Goal: Information Seeking & Learning: Learn about a topic

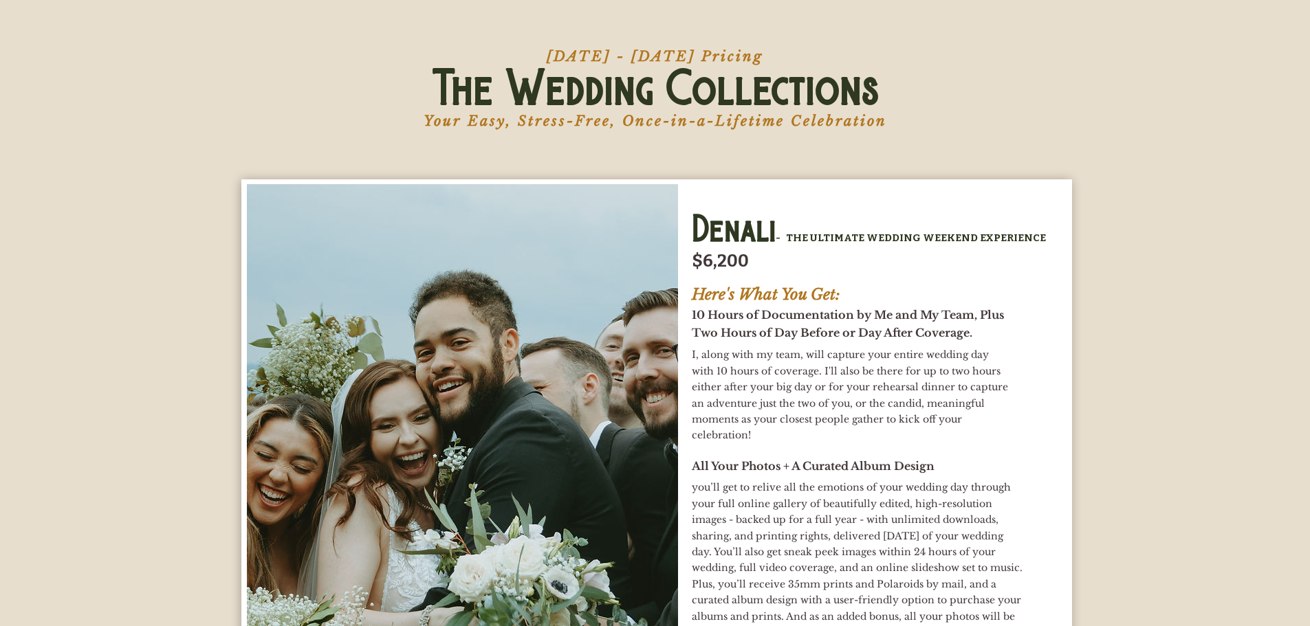
scroll to position [4676, 0]
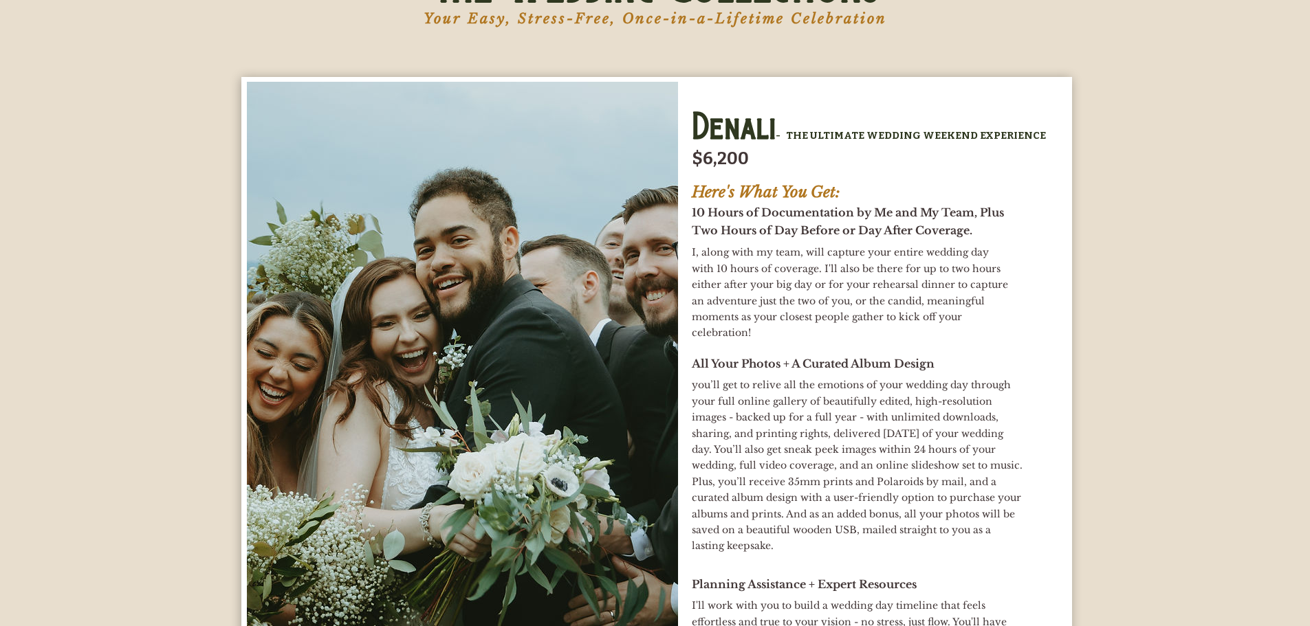
drag, startPoint x: 1045, startPoint y: 330, endPoint x: 1043, endPoint y: 345, distance: 14.6
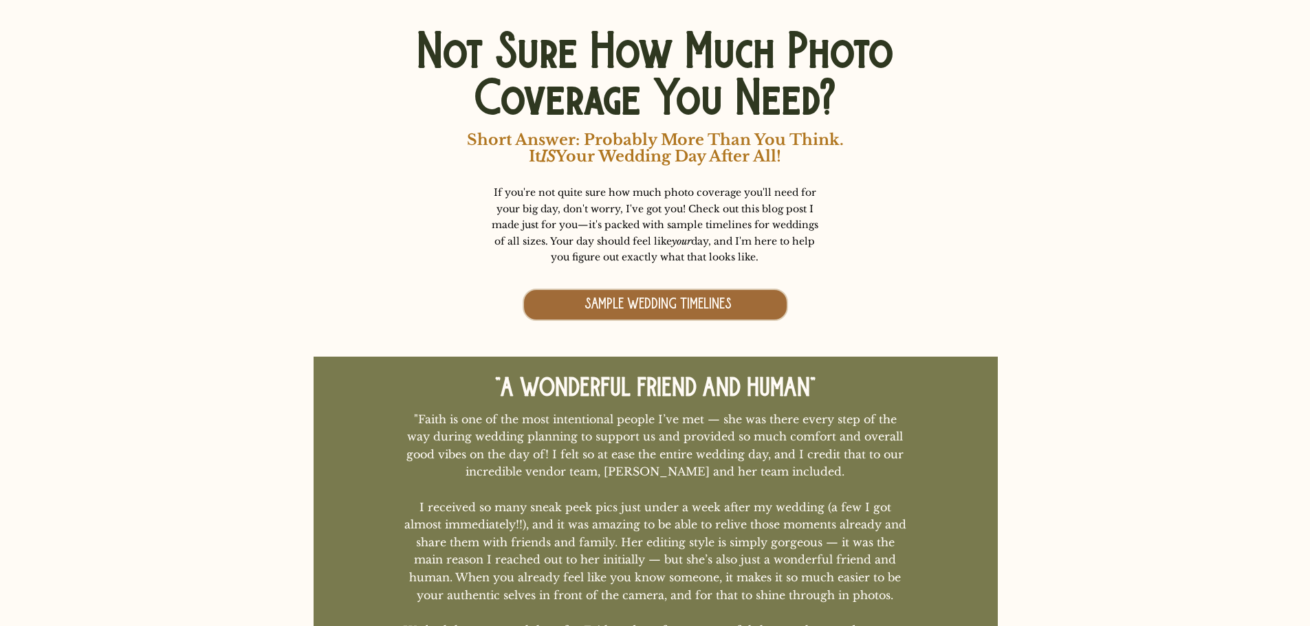
scroll to position [9229, 0]
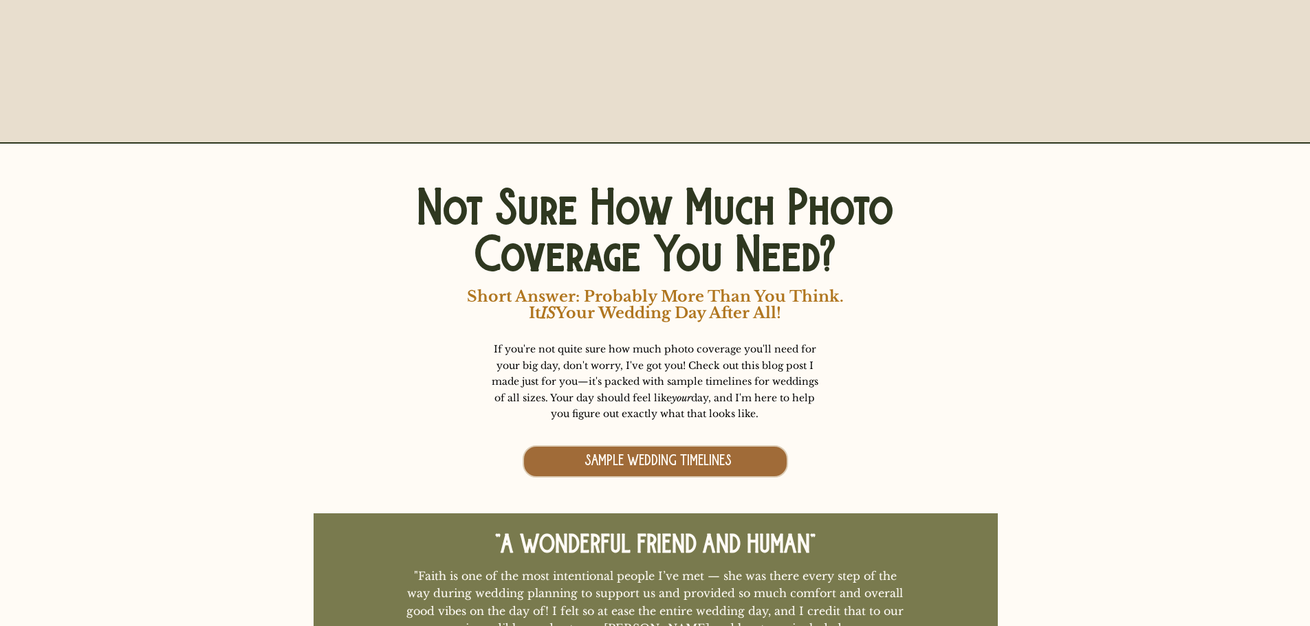
click at [699, 469] on span "SAMPLE WEDDING TIMELINES" at bounding box center [658, 461] width 147 height 17
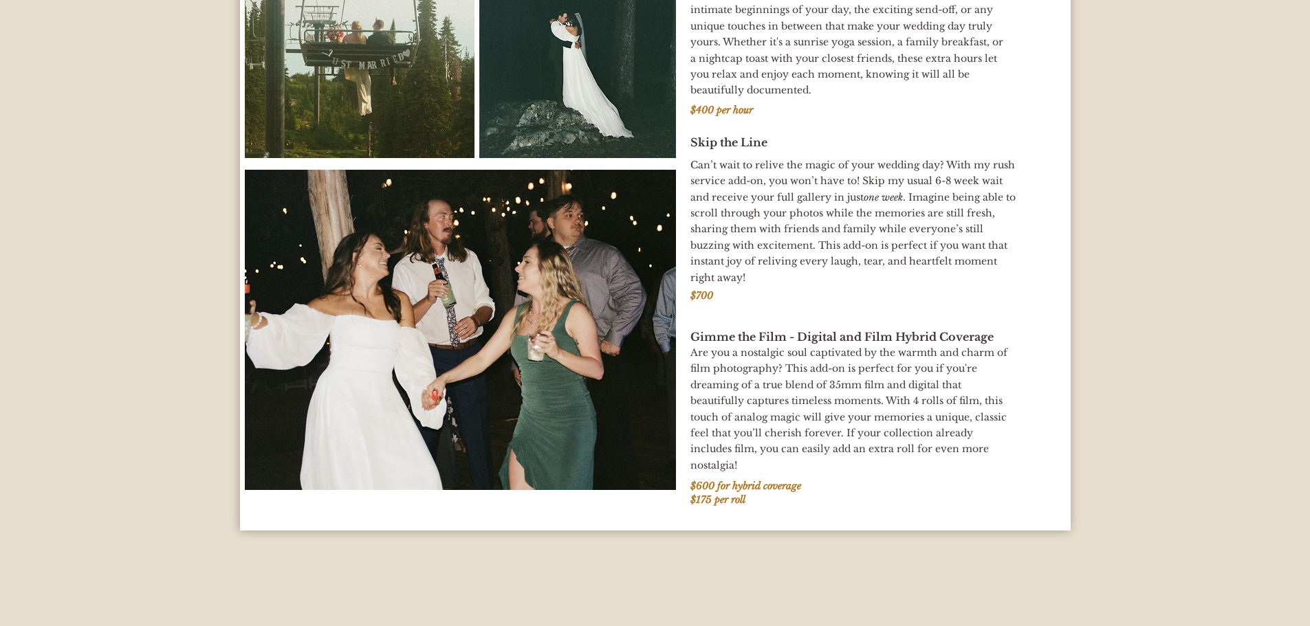
scroll to position [8268, 0]
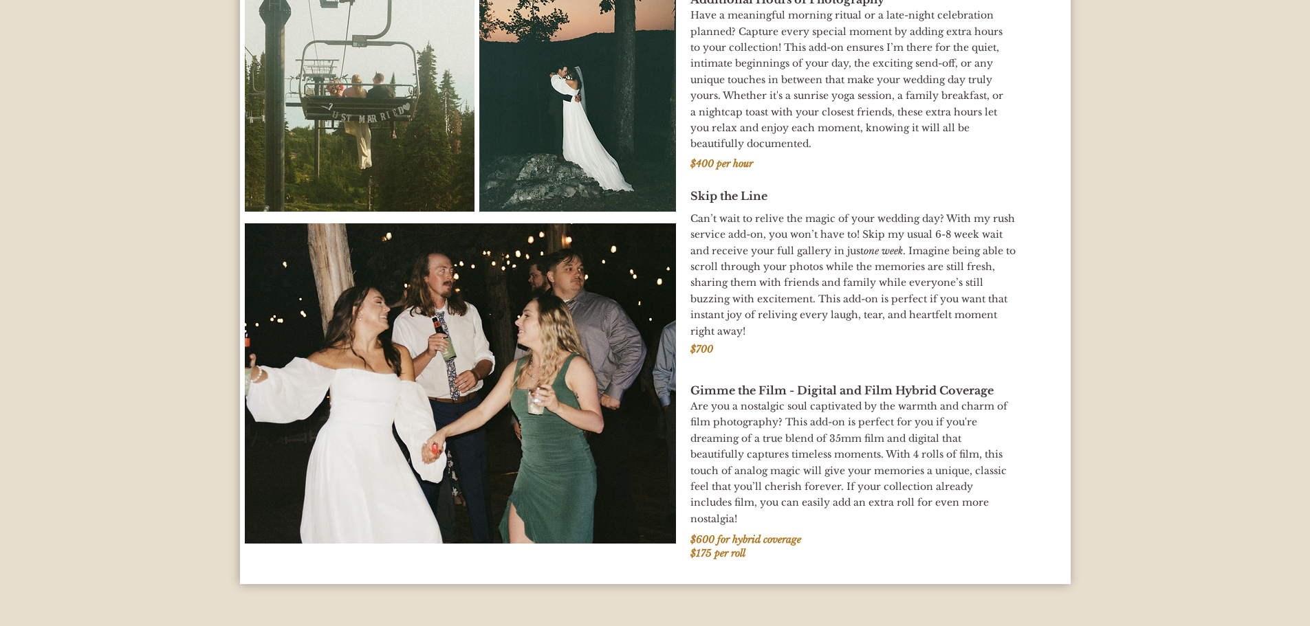
drag, startPoint x: 877, startPoint y: 463, endPoint x: 857, endPoint y: 420, distance: 47.1
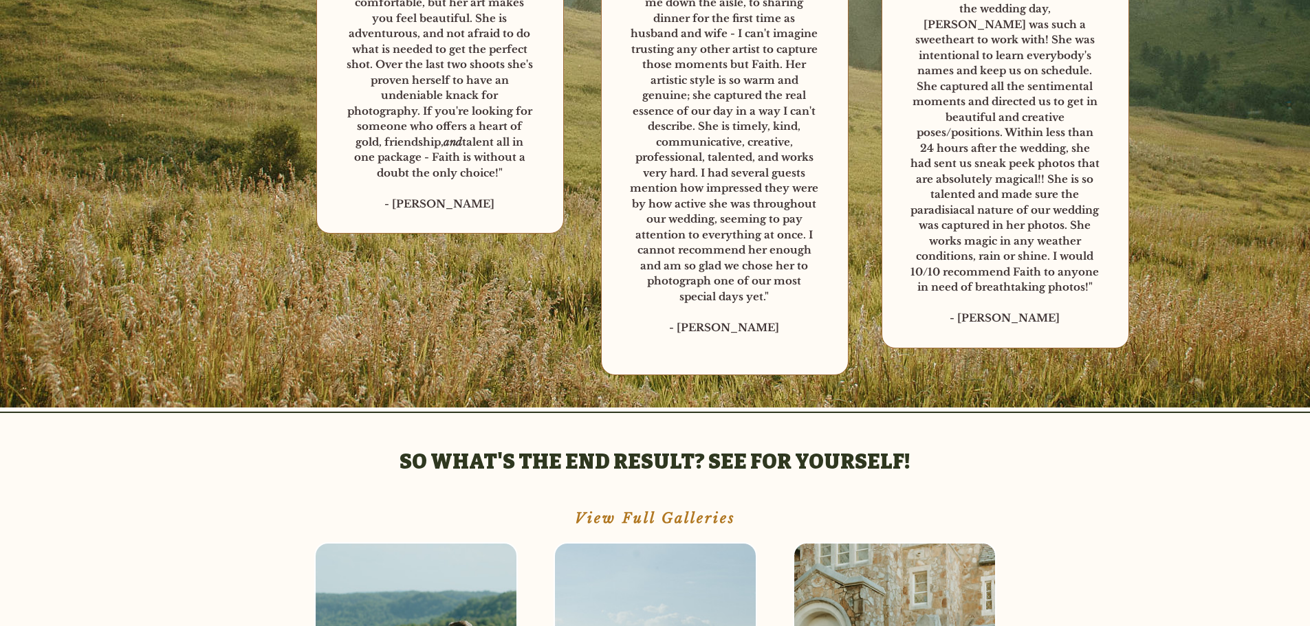
scroll to position [0, 0]
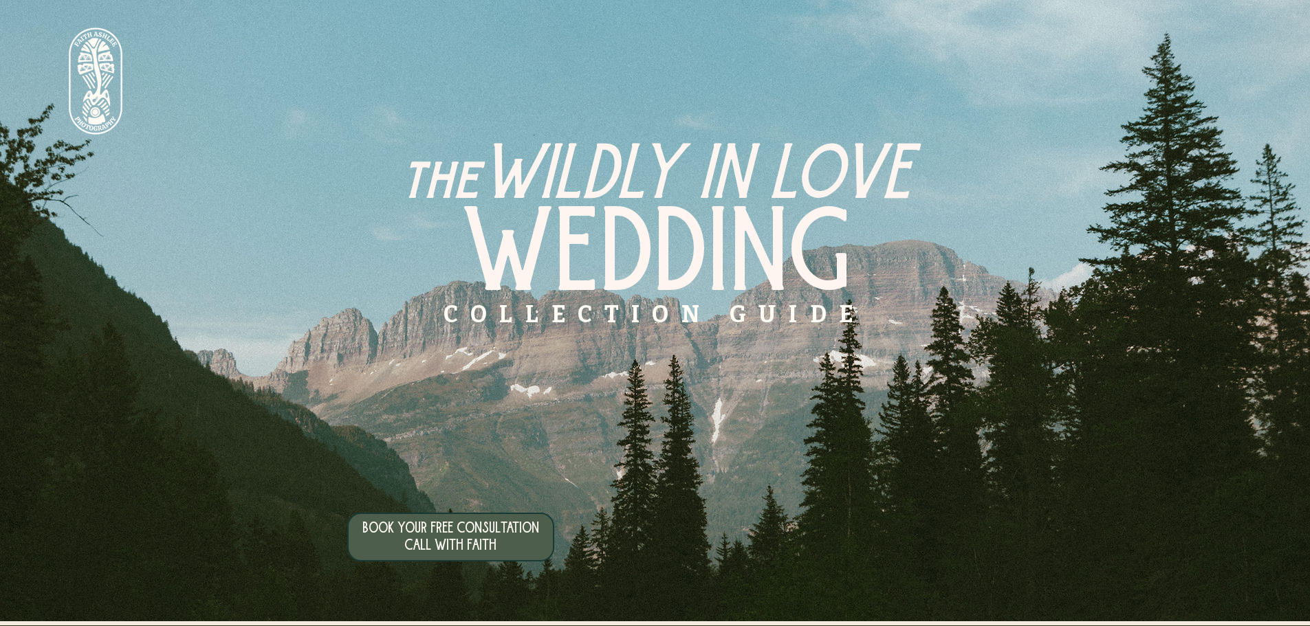
drag, startPoint x: 861, startPoint y: 464, endPoint x: 884, endPoint y: 52, distance: 413.2
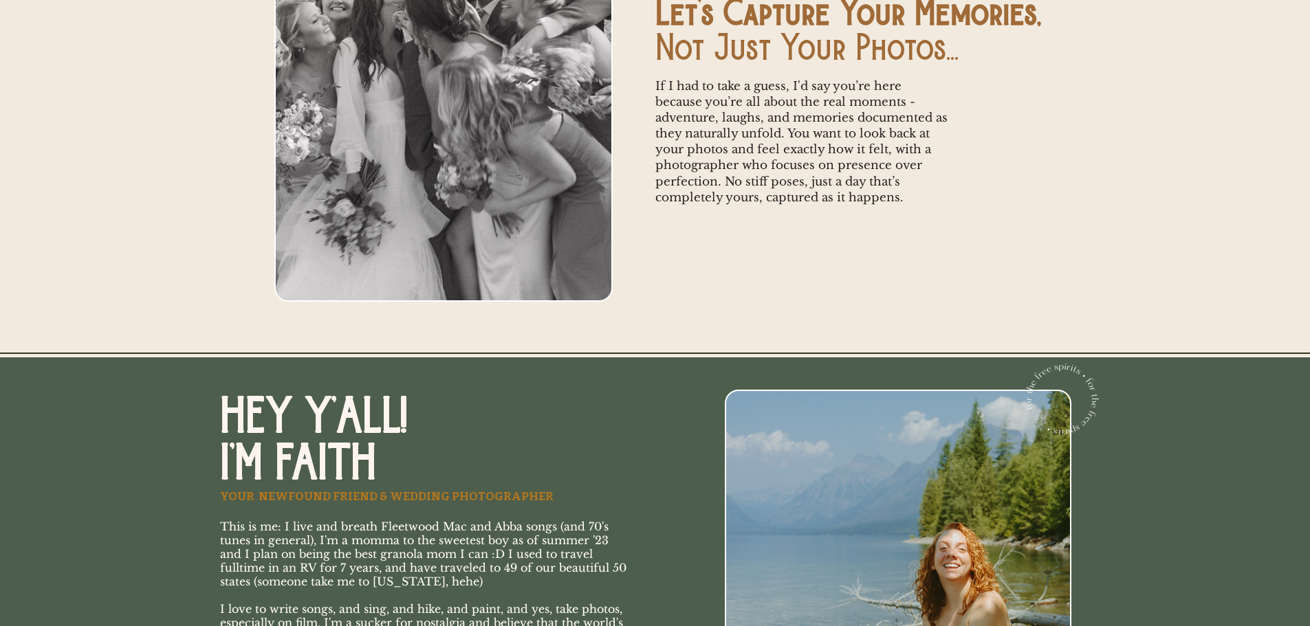
scroll to position [1032, 0]
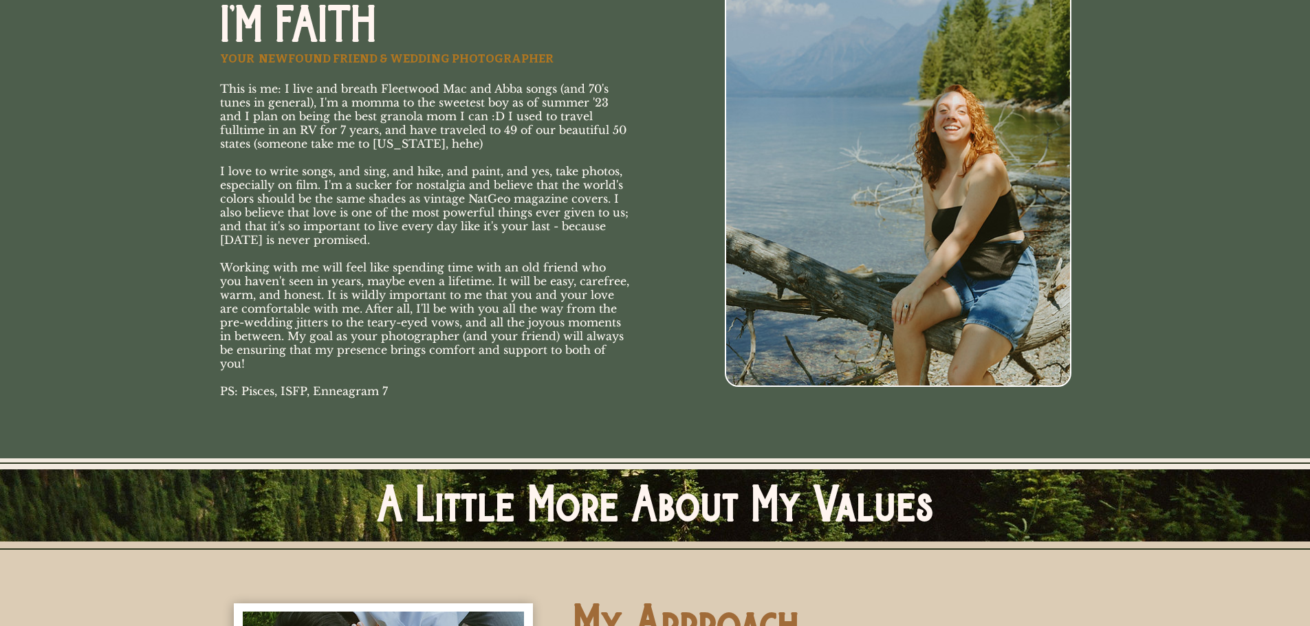
drag, startPoint x: 631, startPoint y: 166, endPoint x: 635, endPoint y: 186, distance: 19.8
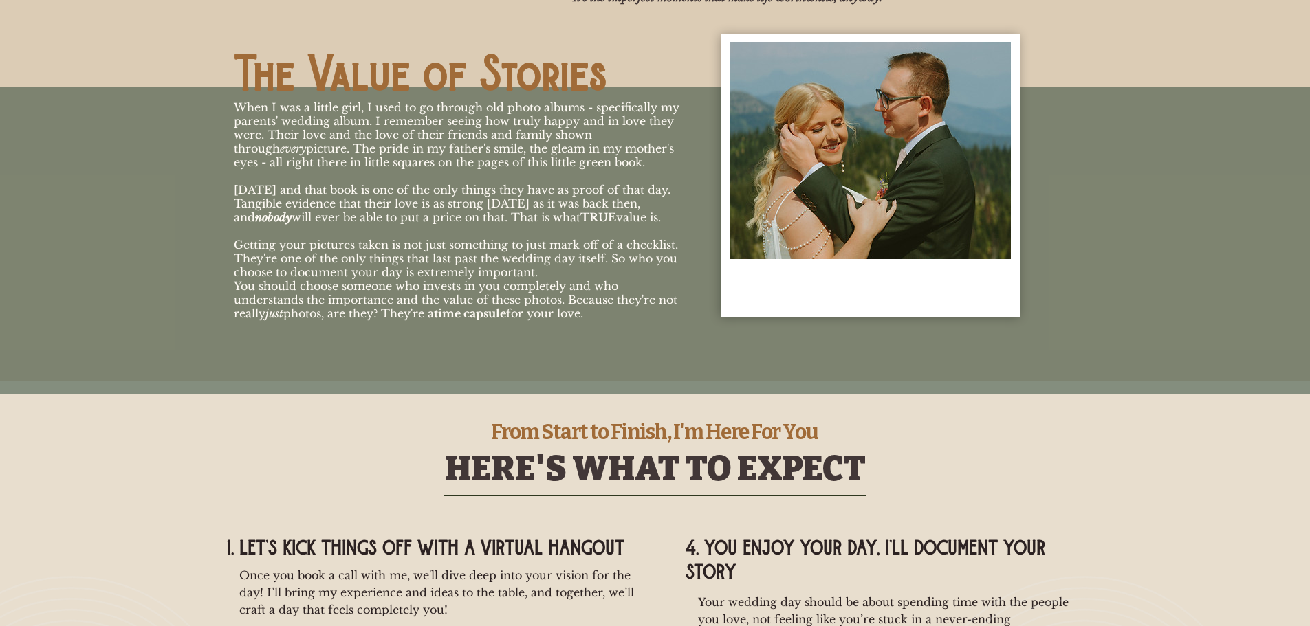
scroll to position [2452, 0]
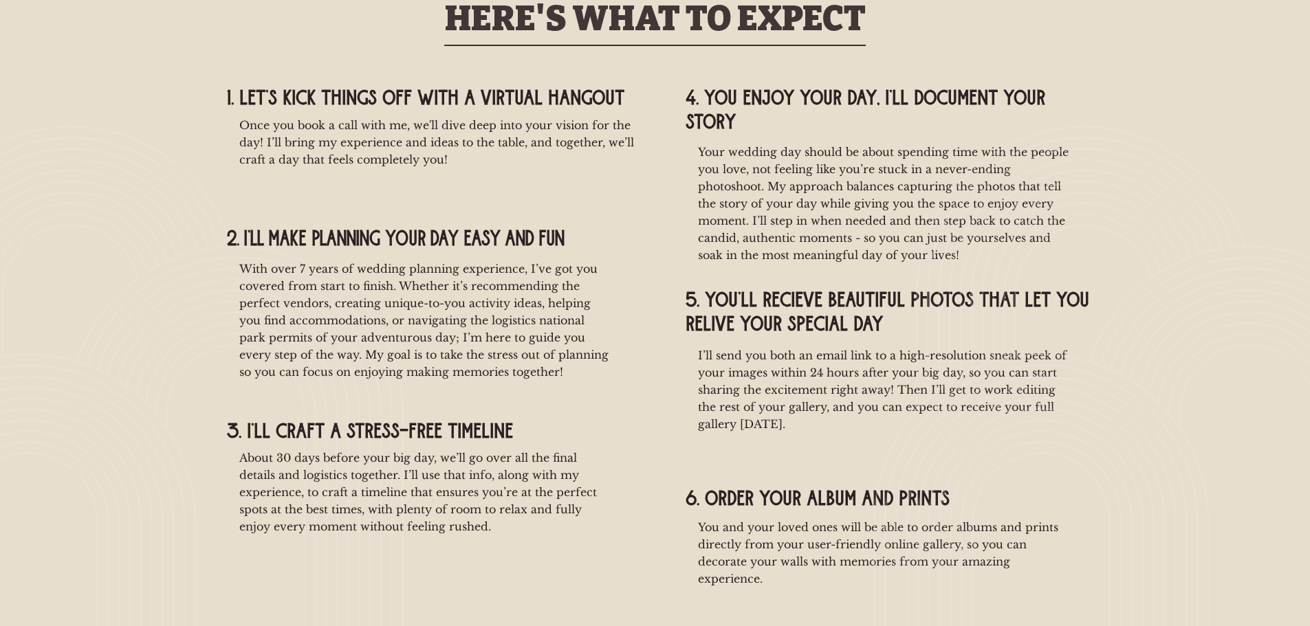
drag, startPoint x: 616, startPoint y: 217, endPoint x: 618, endPoint y: 235, distance: 18.7
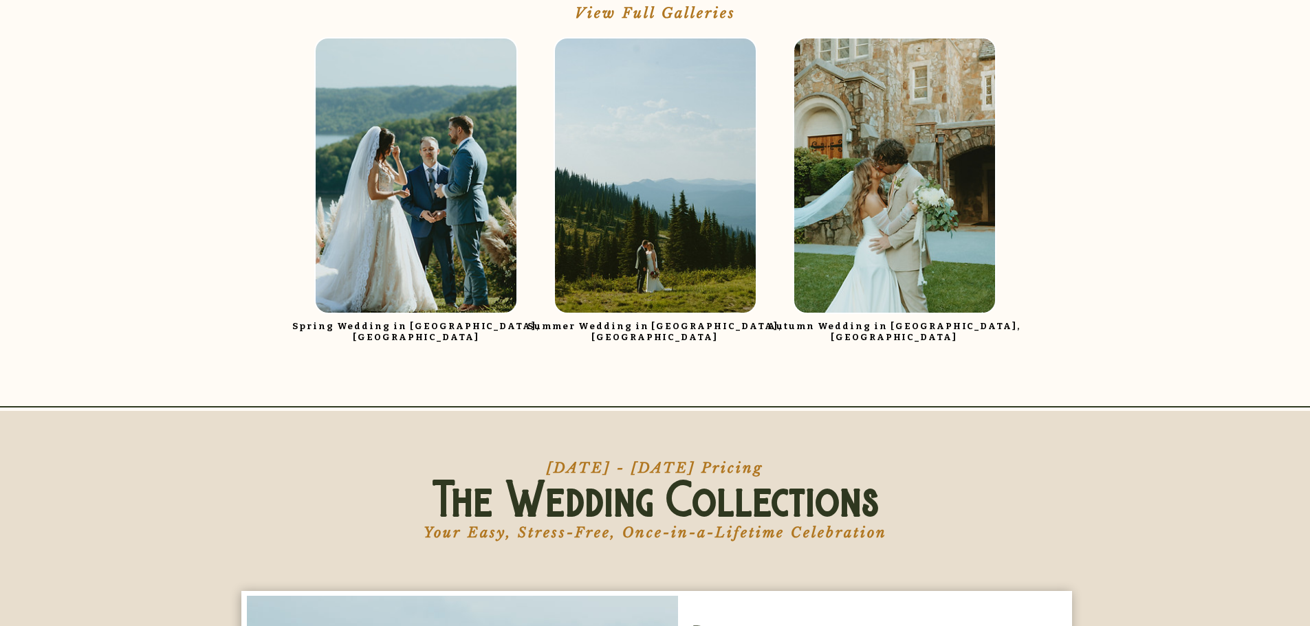
scroll to position [4621, 0]
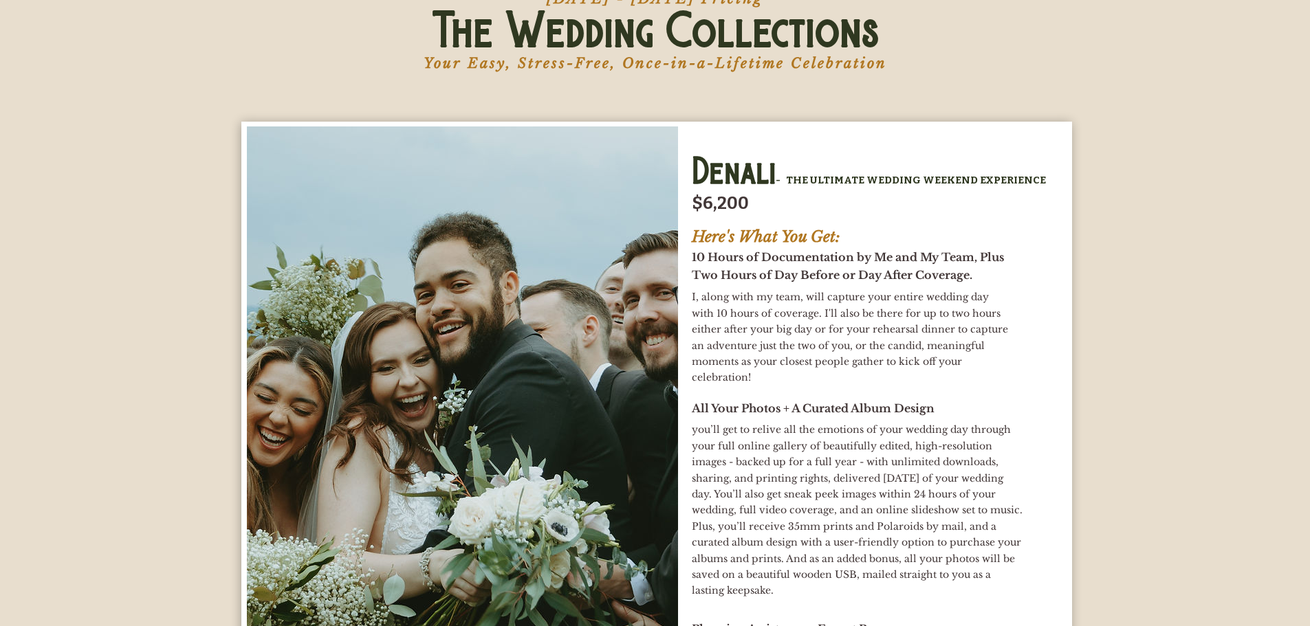
drag, startPoint x: 759, startPoint y: 270, endPoint x: 767, endPoint y: 286, distance: 18.2
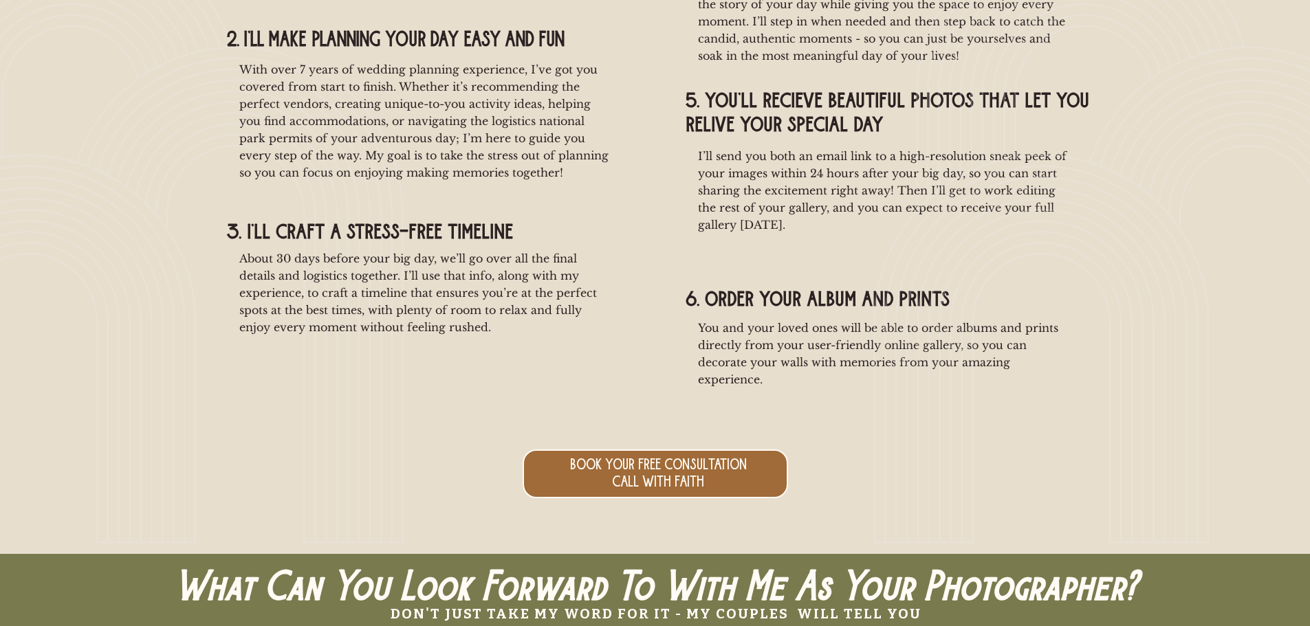
scroll to position [0, 0]
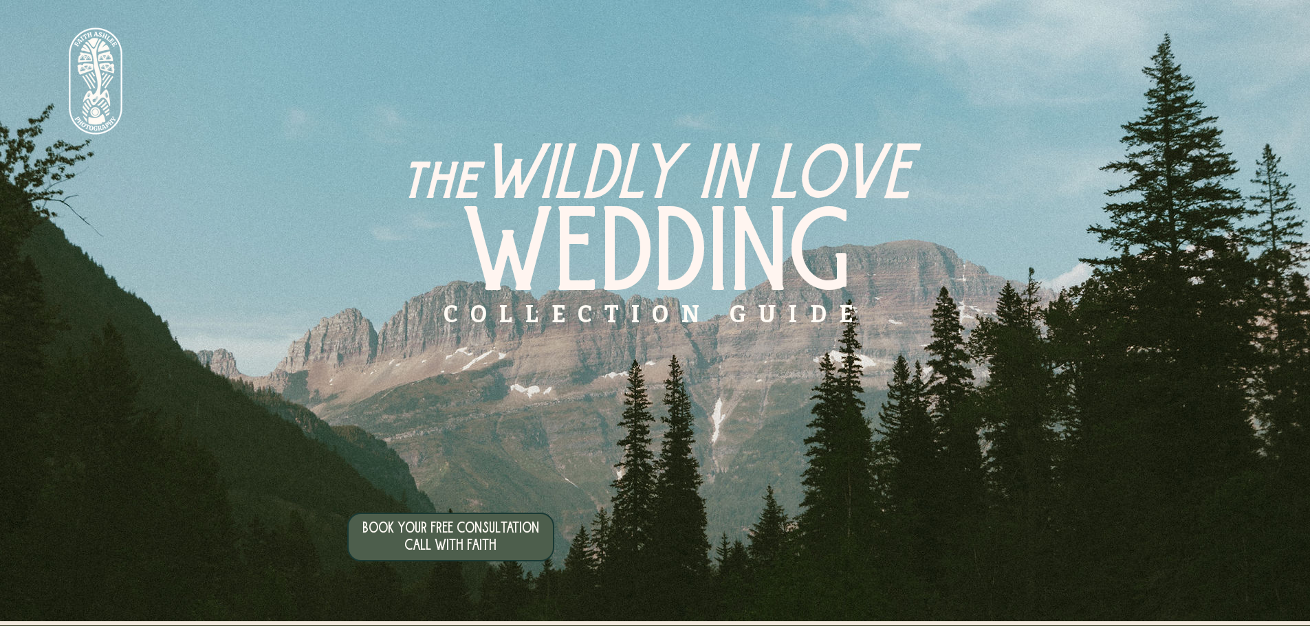
drag, startPoint x: 845, startPoint y: 467, endPoint x: 837, endPoint y: 181, distance: 286.2
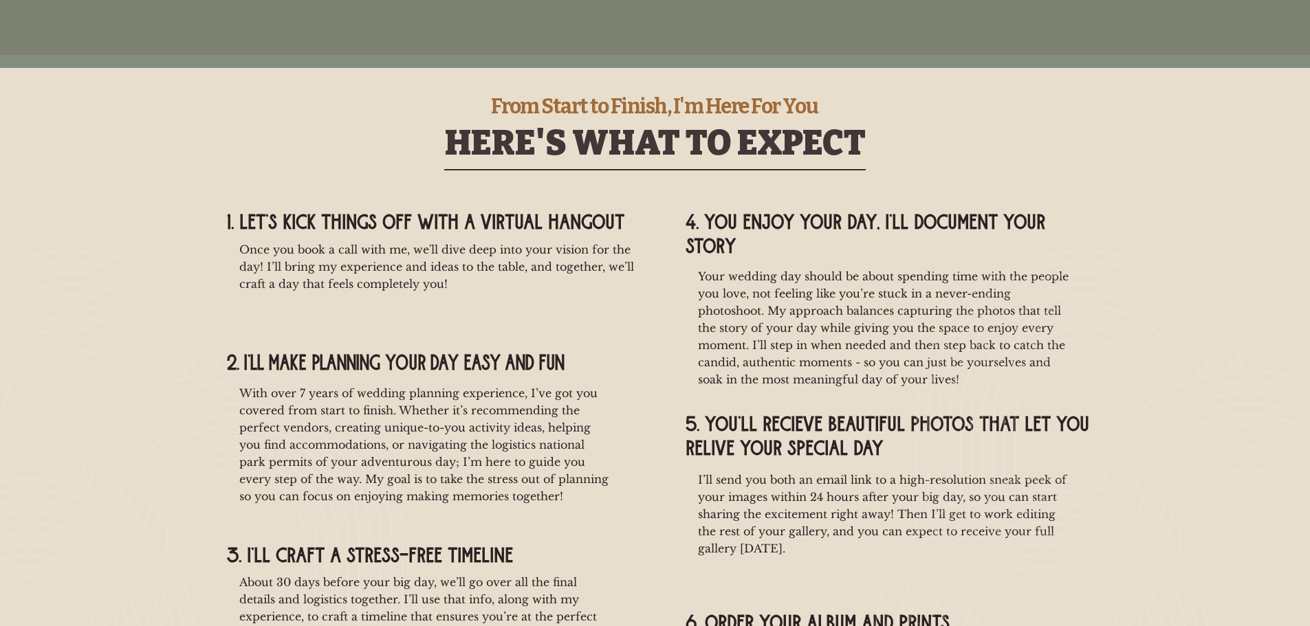
scroll to position [2544, 0]
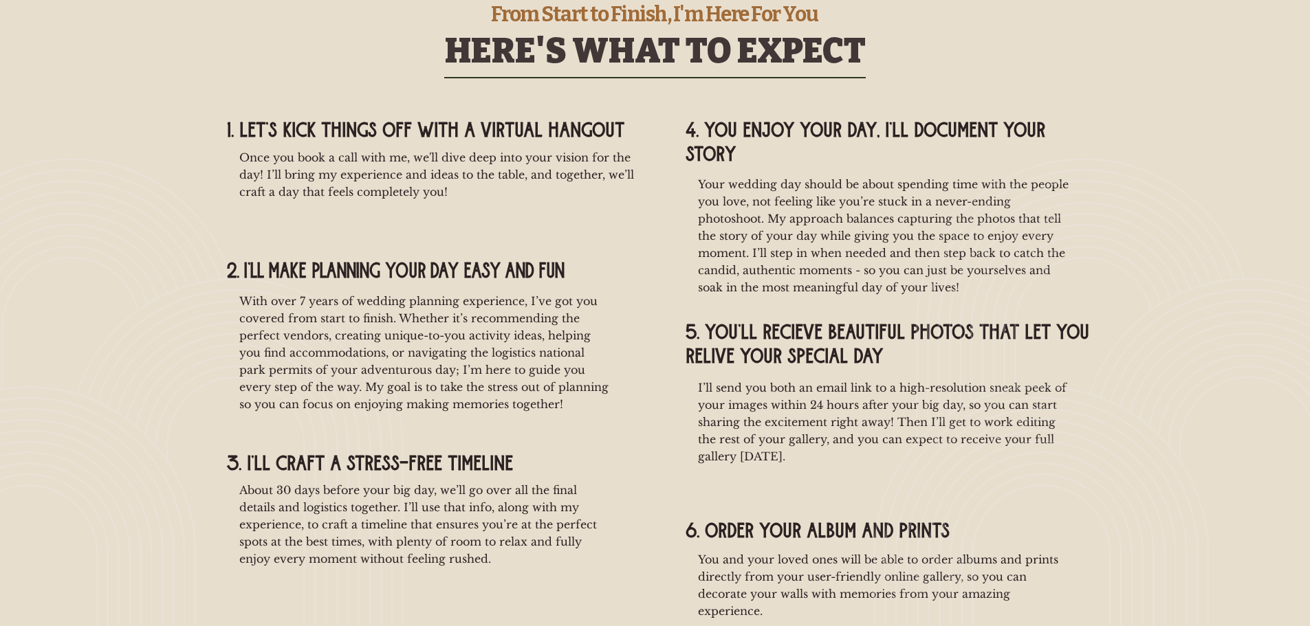
drag, startPoint x: 640, startPoint y: 232, endPoint x: 647, endPoint y: 247, distance: 16.3
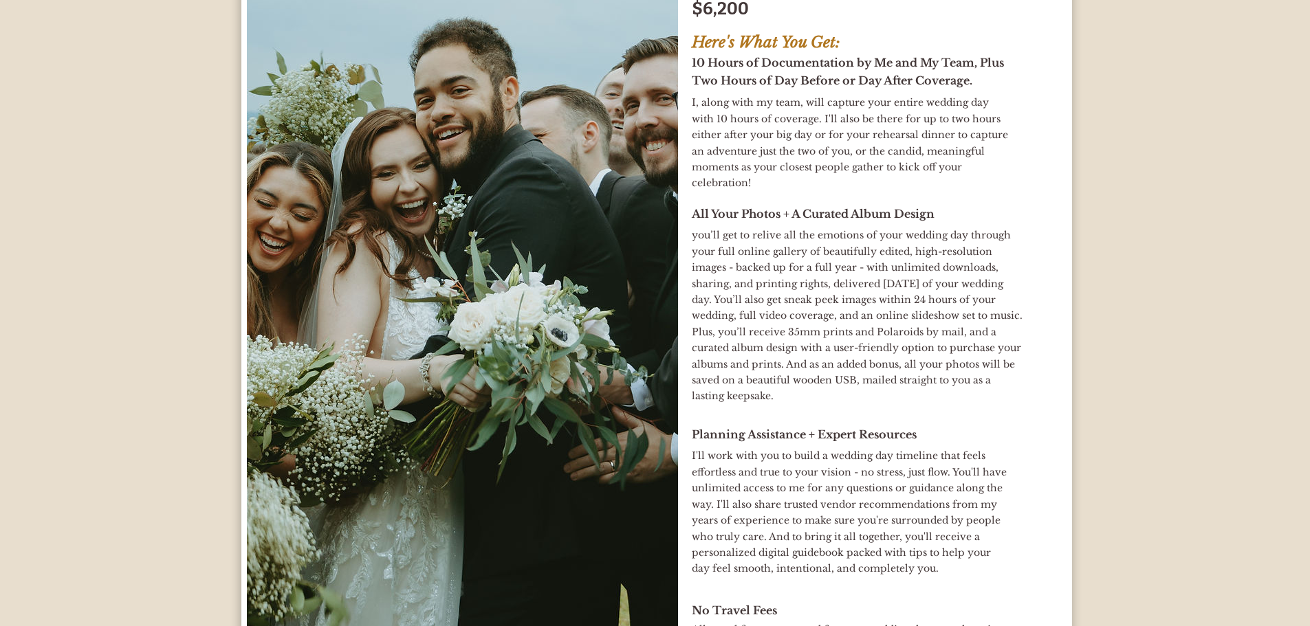
scroll to position [4865, 0]
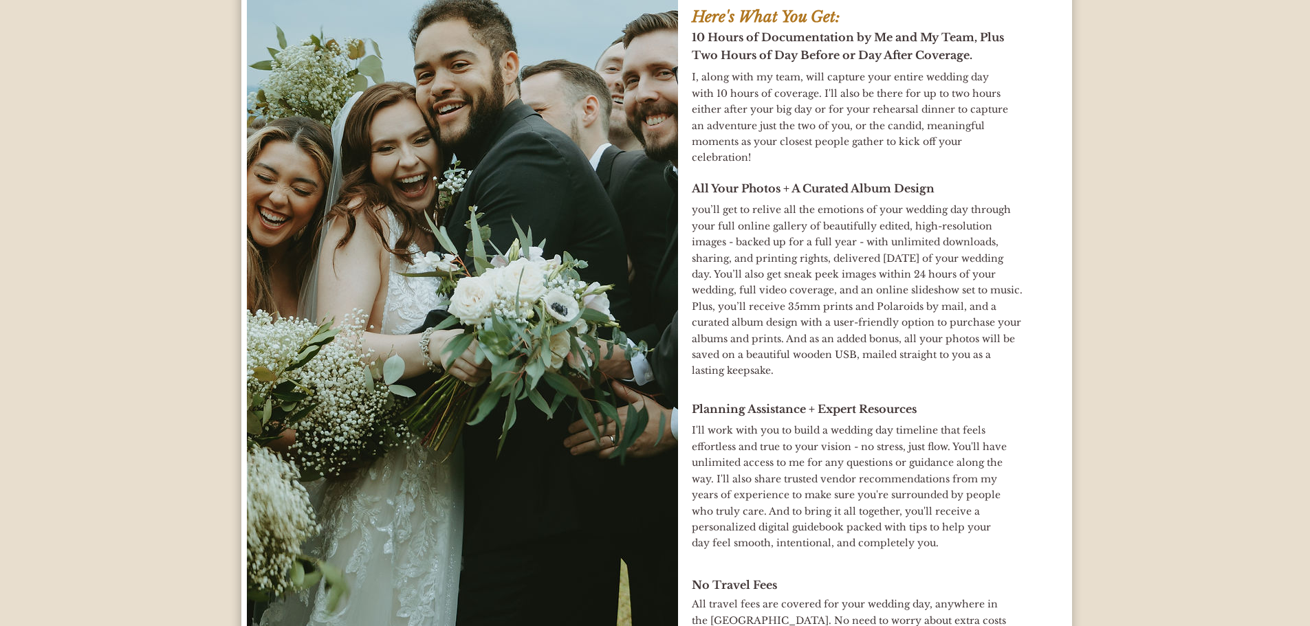
drag, startPoint x: 759, startPoint y: 316, endPoint x: 763, endPoint y: 329, distance: 14.2
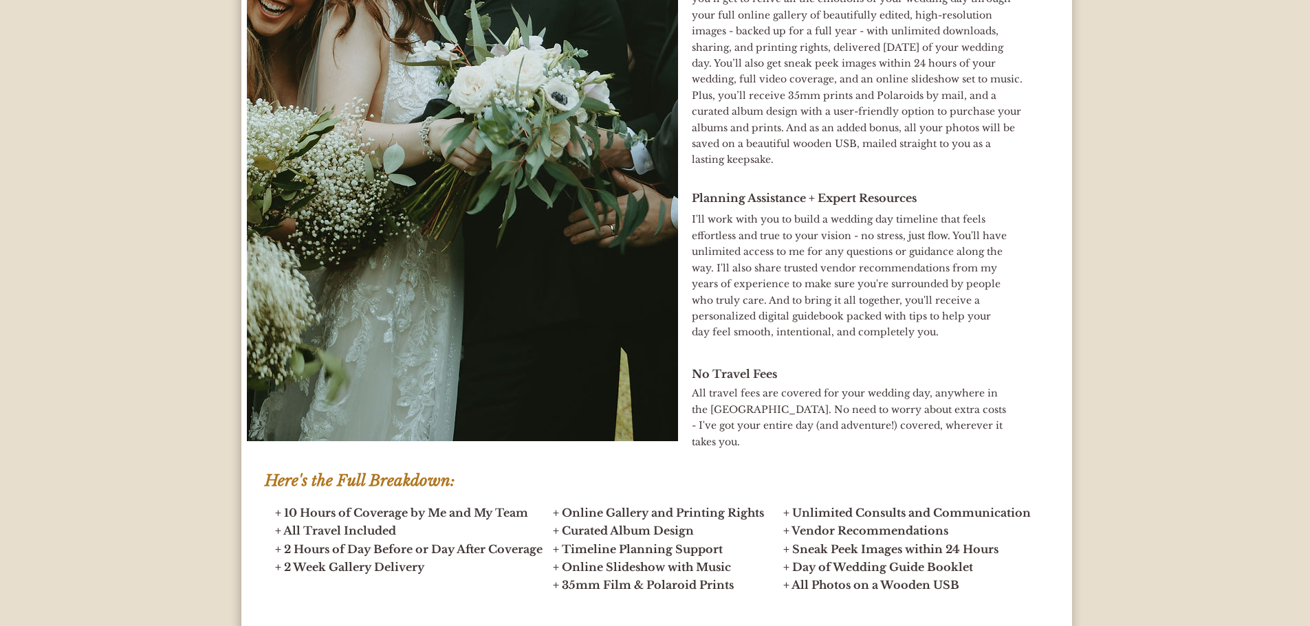
scroll to position [0, 0]
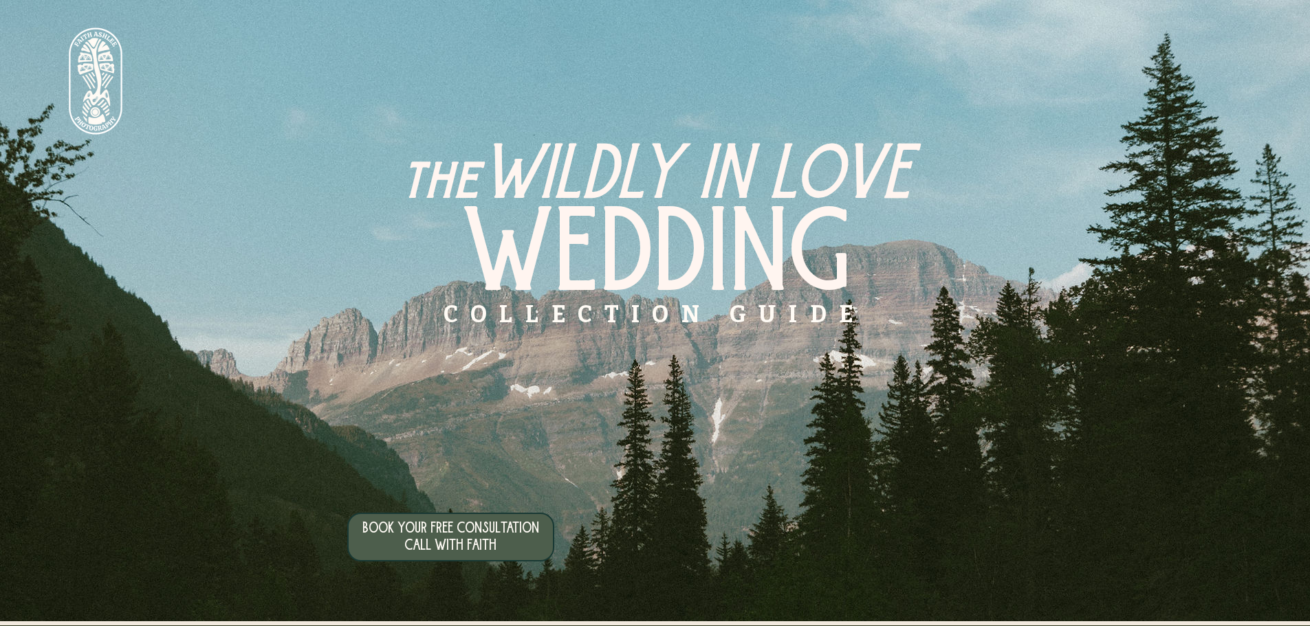
drag, startPoint x: 1051, startPoint y: 489, endPoint x: 1009, endPoint y: 47, distance: 443.6
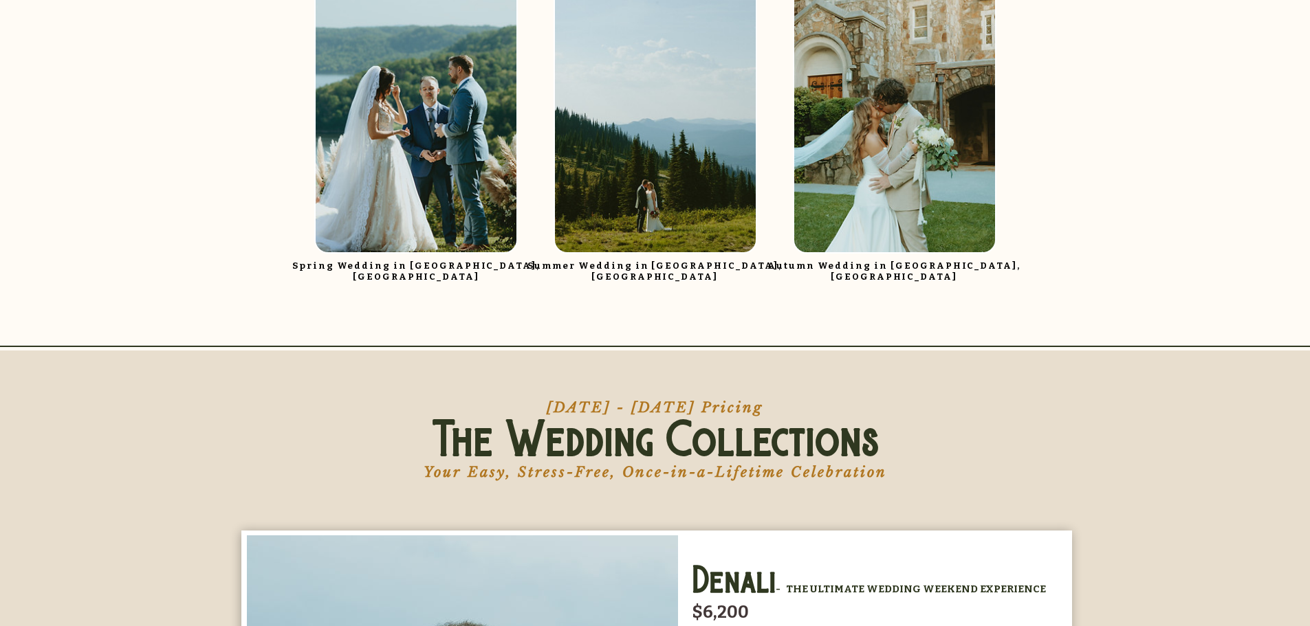
scroll to position [4057, 0]
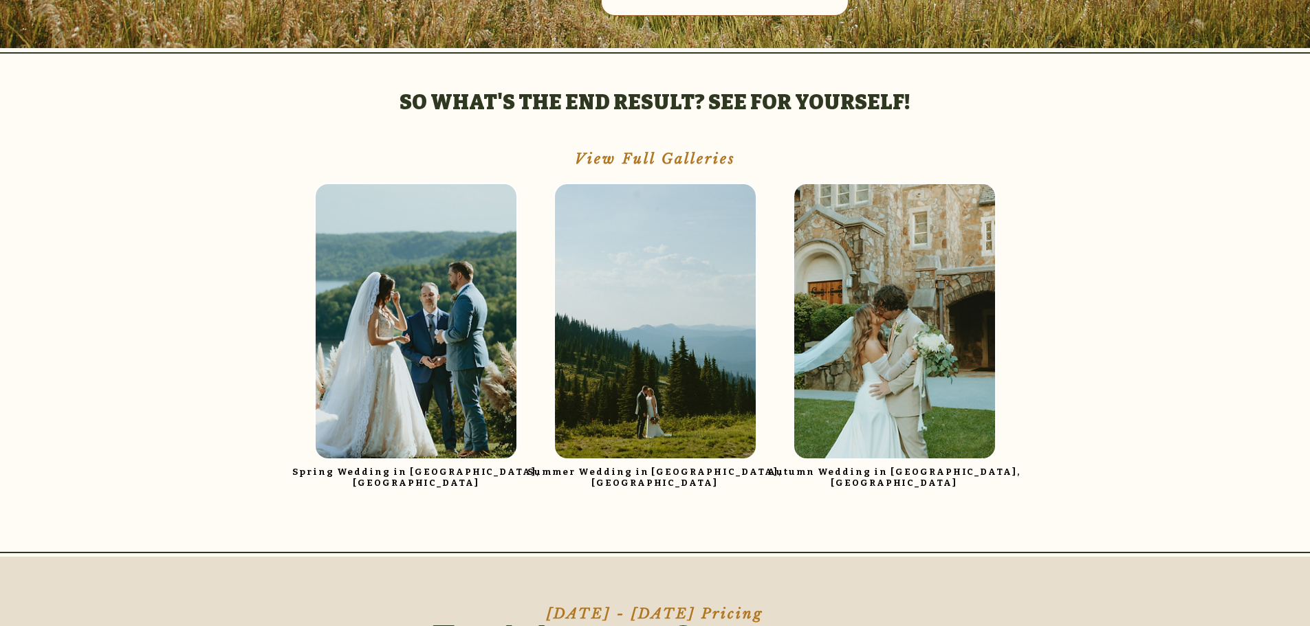
click at [652, 285] on img "main content" at bounding box center [655, 321] width 201 height 274
click at [935, 380] on img "main content" at bounding box center [894, 321] width 201 height 274
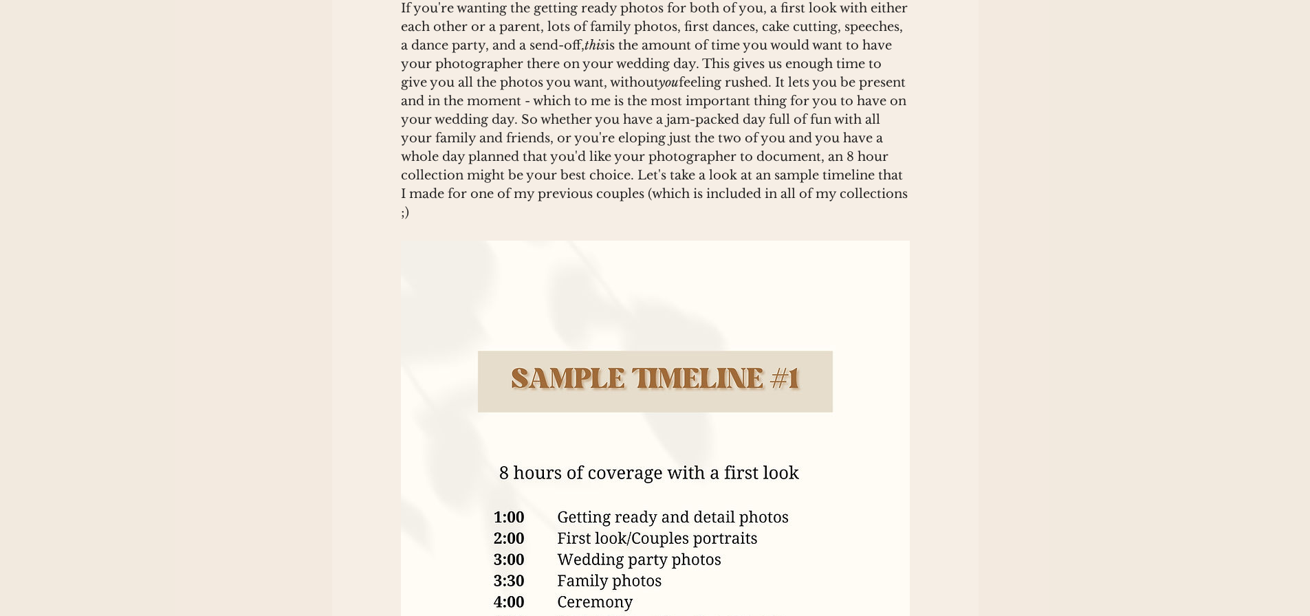
scroll to position [184, 1]
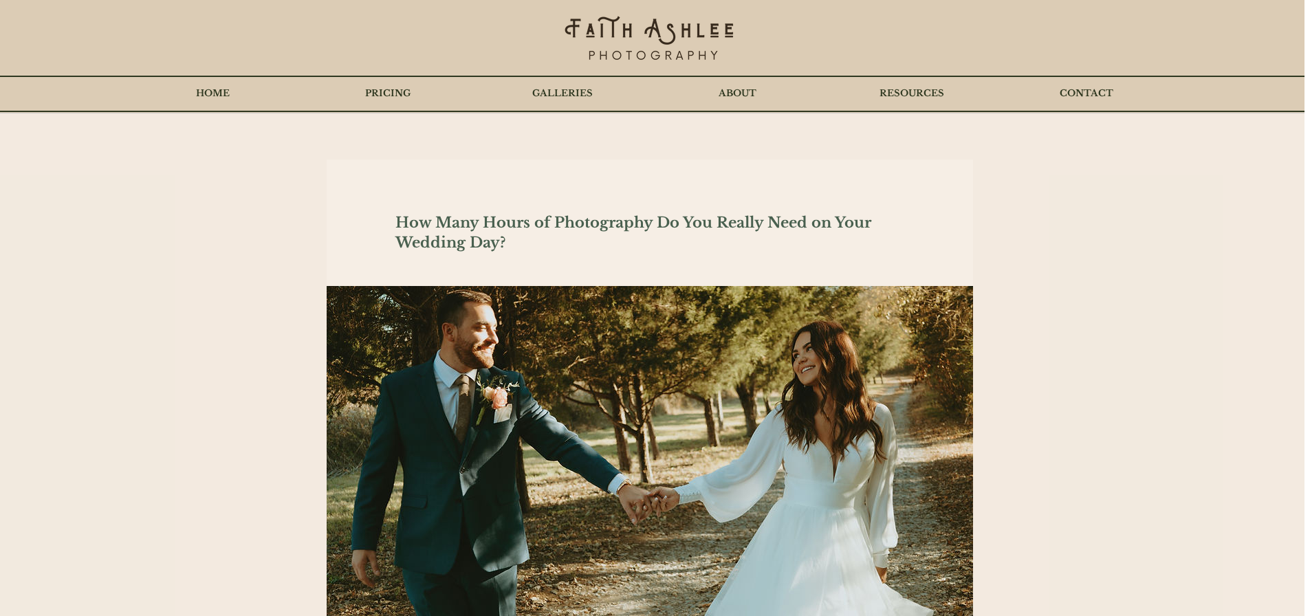
drag, startPoint x: 958, startPoint y: 447, endPoint x: 971, endPoint y: 142, distance: 305.6
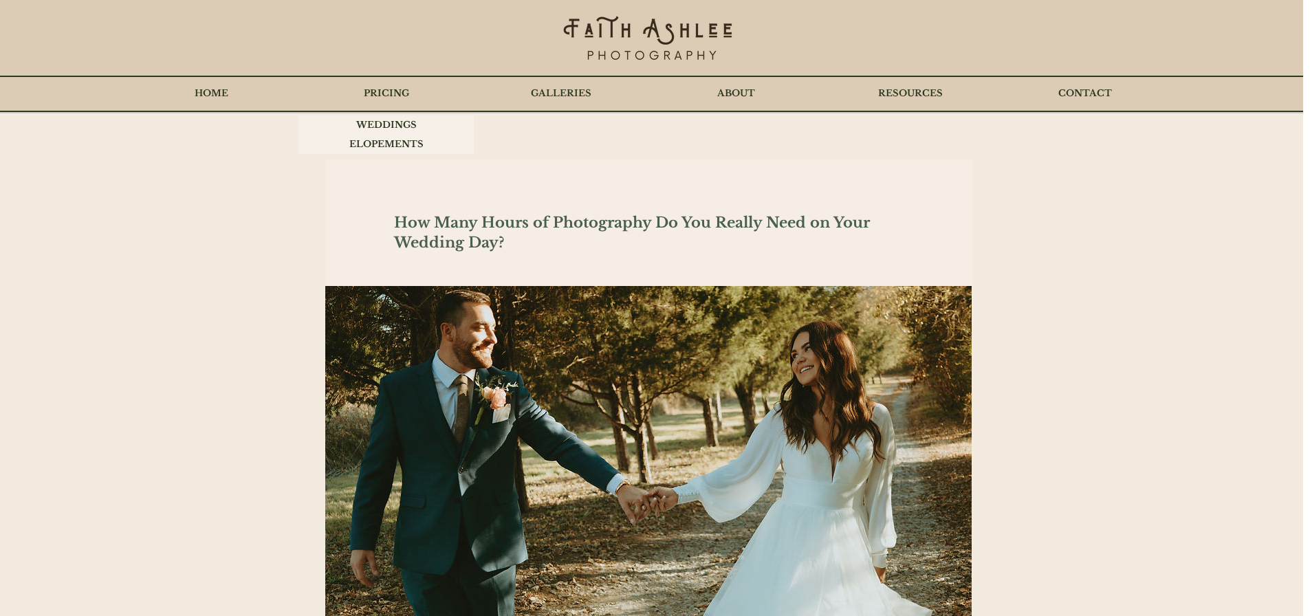
click at [395, 91] on p "PRICING" at bounding box center [386, 93] width 59 height 34
click at [921, 94] on p "RESOURCES" at bounding box center [910, 93] width 78 height 34
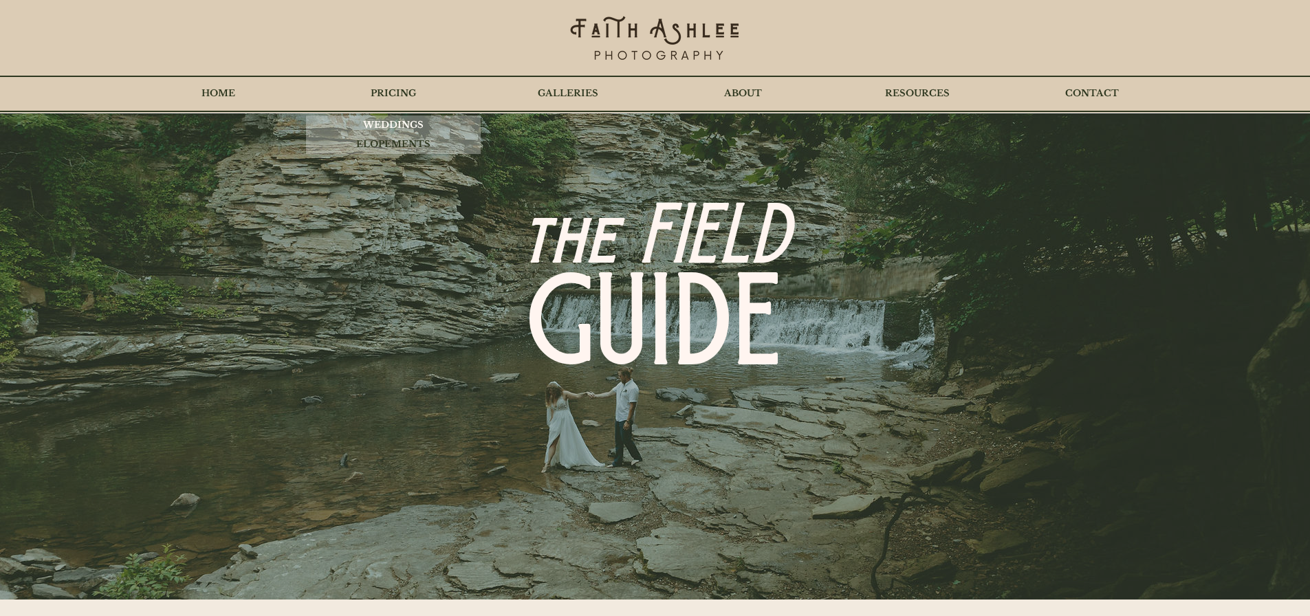
click at [393, 124] on p "WEDDINGS" at bounding box center [393, 125] width 74 height 19
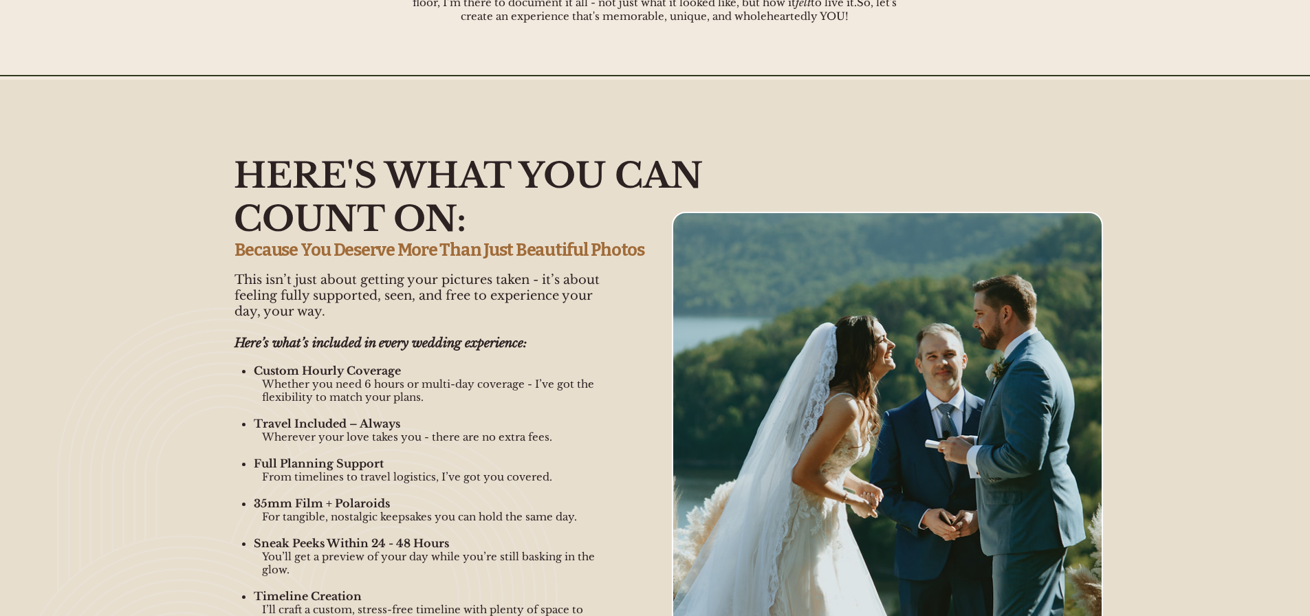
scroll to position [1169, 0]
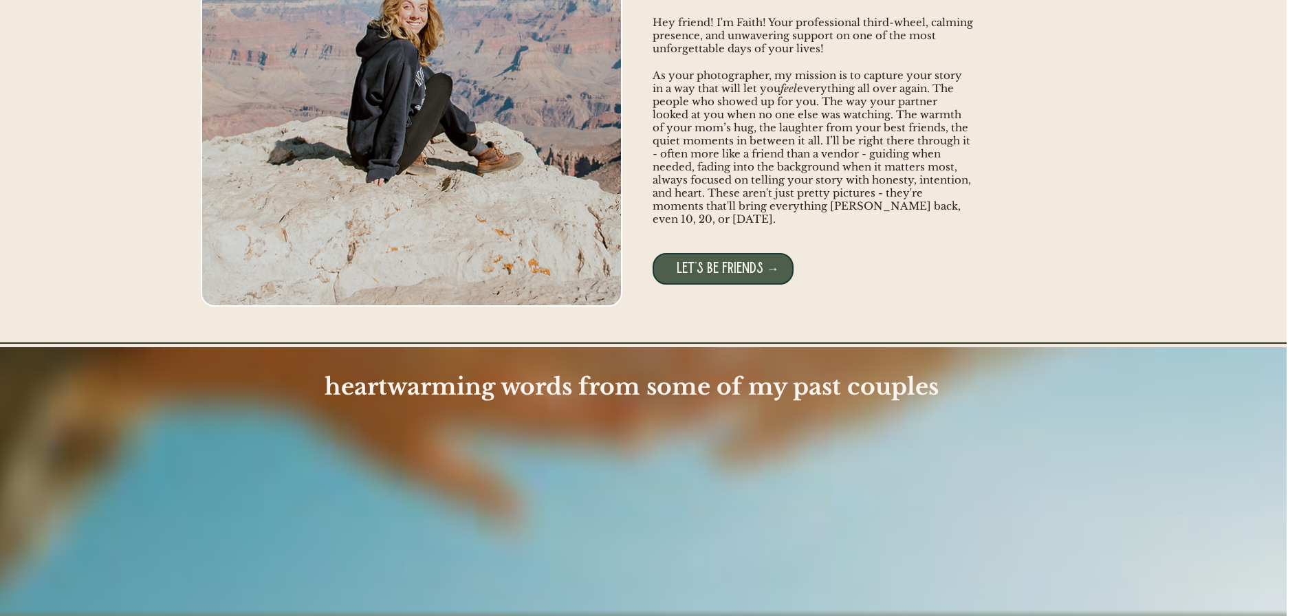
drag, startPoint x: 470, startPoint y: 184, endPoint x: 499, endPoint y: 393, distance: 210.5
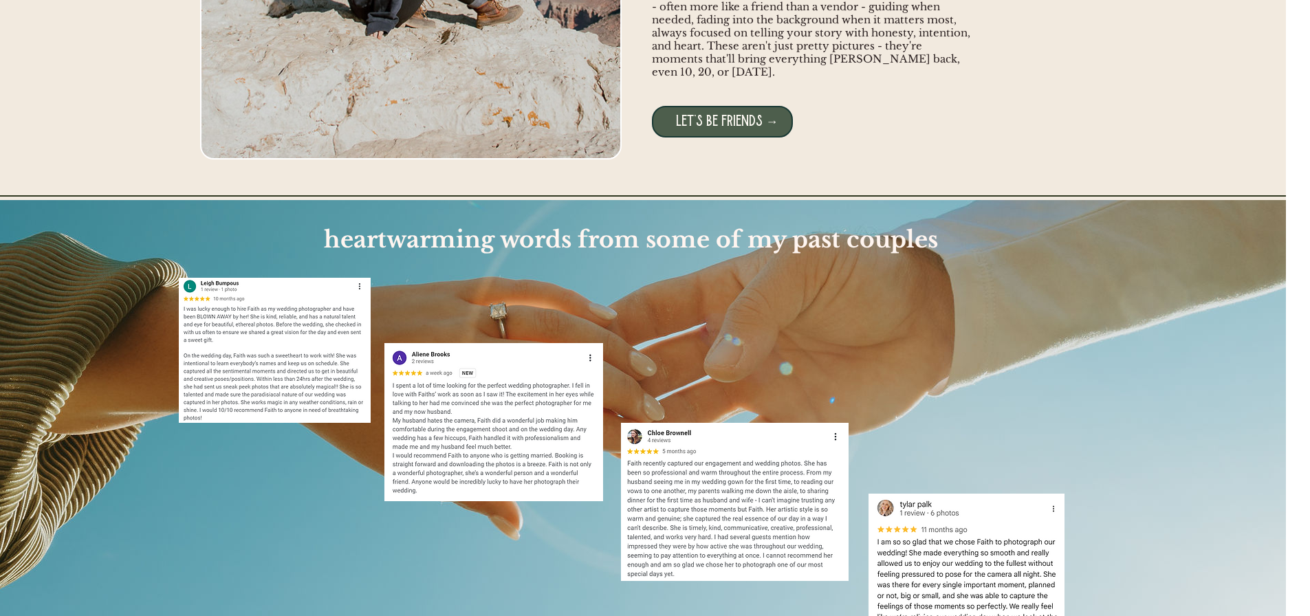
scroll to position [0, 0]
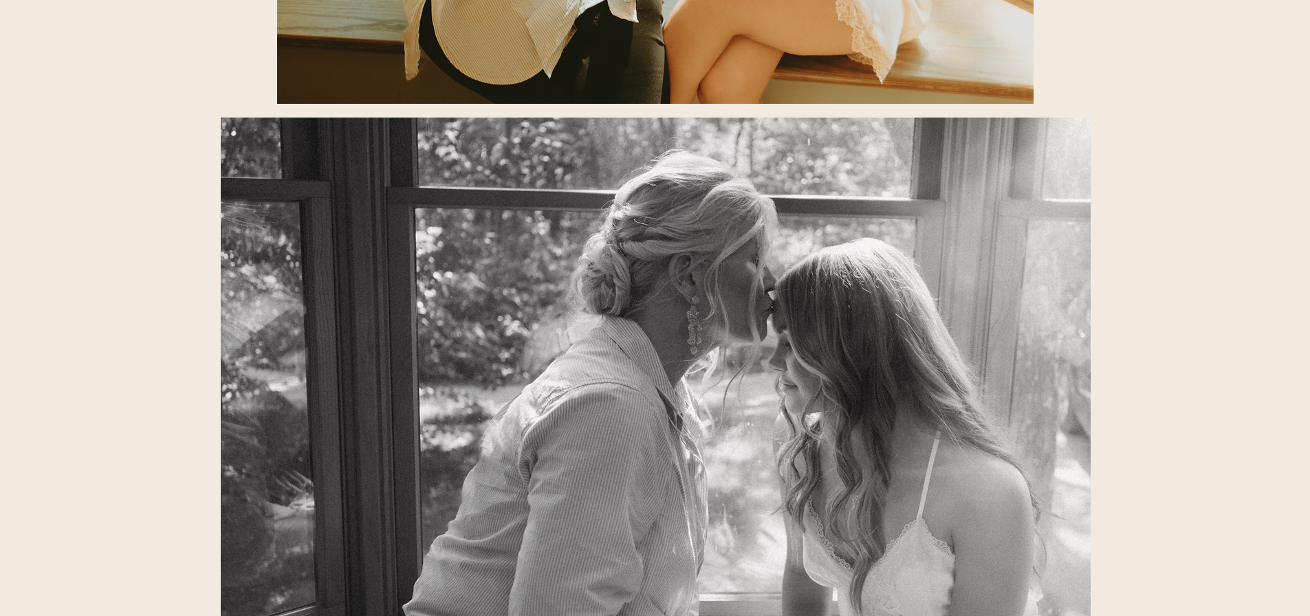
scroll to position [6052, 0]
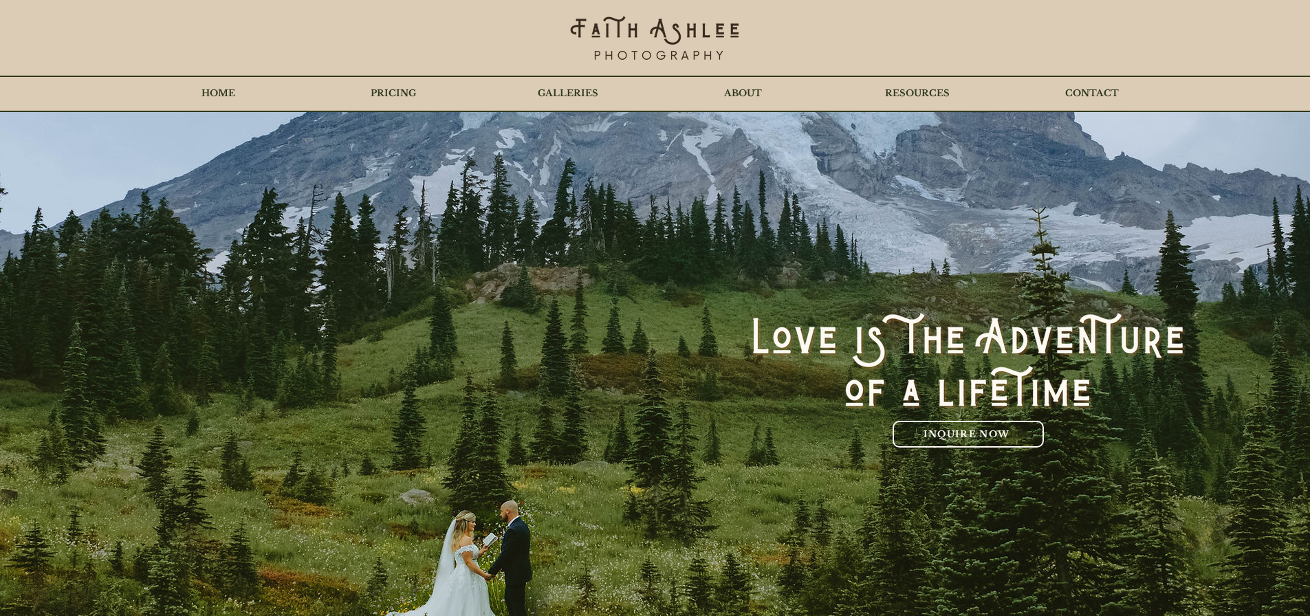
drag, startPoint x: 377, startPoint y: 87, endPoint x: 388, endPoint y: 94, distance: 12.6
click at [377, 87] on p "PRICING" at bounding box center [393, 93] width 59 height 34
click at [389, 94] on p "PRICING" at bounding box center [393, 93] width 59 height 34
click at [406, 127] on p "WEDDINGS" at bounding box center [393, 125] width 74 height 19
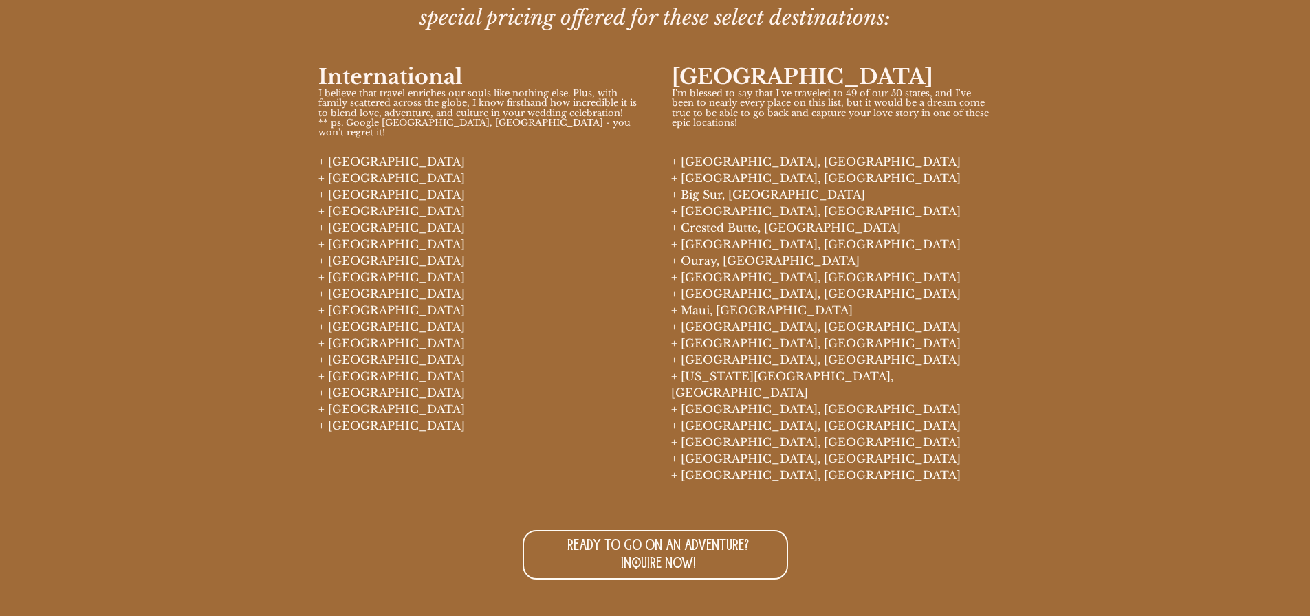
scroll to position [5708, 0]
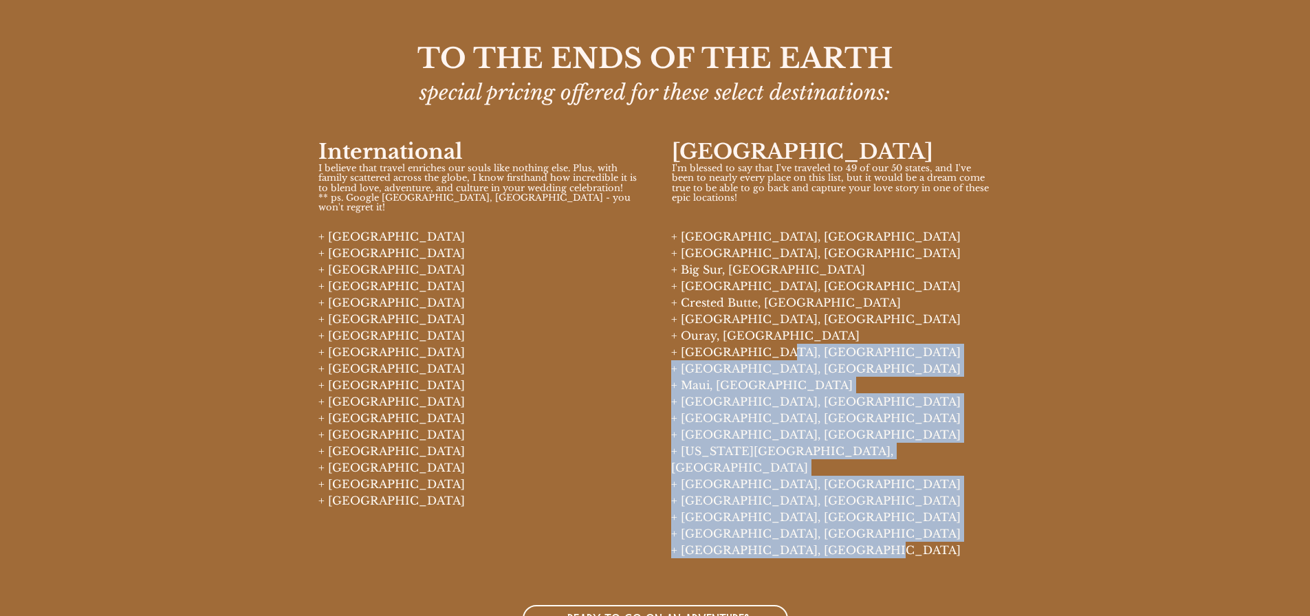
drag, startPoint x: 864, startPoint y: 523, endPoint x: 765, endPoint y: 349, distance: 199.9
click at [765, 349] on div "+ Denali National Park, AK + Kenai Fjords National Park, AK + Big Sur, CA + Yos…" at bounding box center [831, 393] width 320 height 330
click at [765, 349] on p "+ Pikes Peak, CO" at bounding box center [831, 352] width 320 height 17
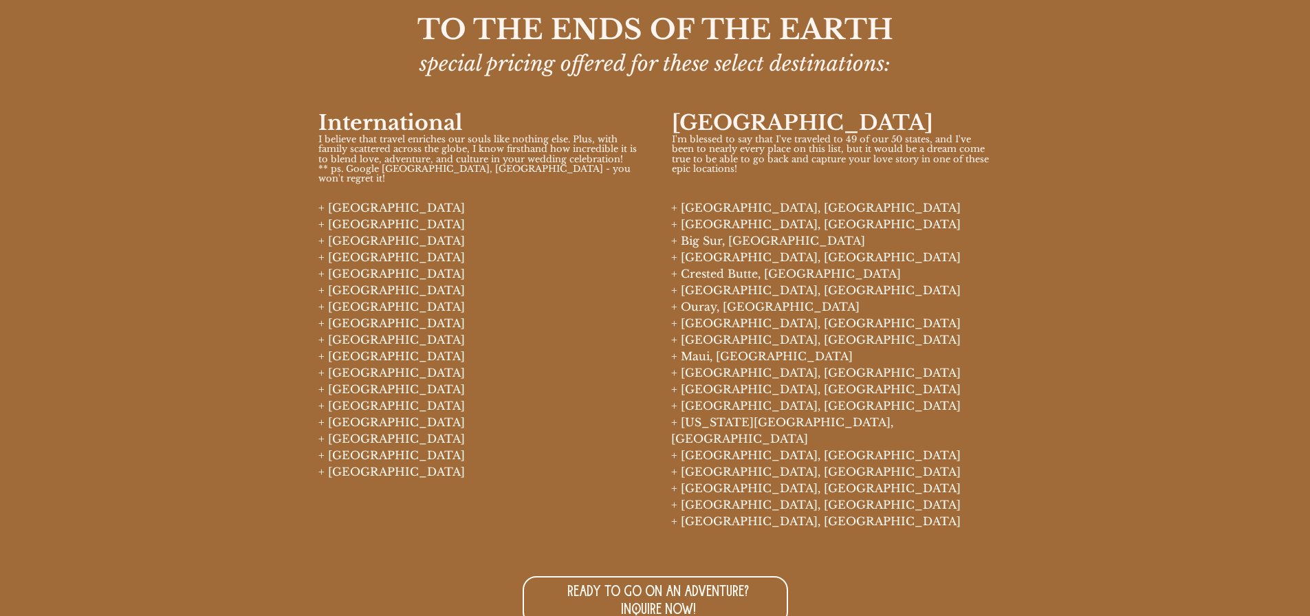
drag, startPoint x: 891, startPoint y: 330, endPoint x: 892, endPoint y: 344, distance: 13.8
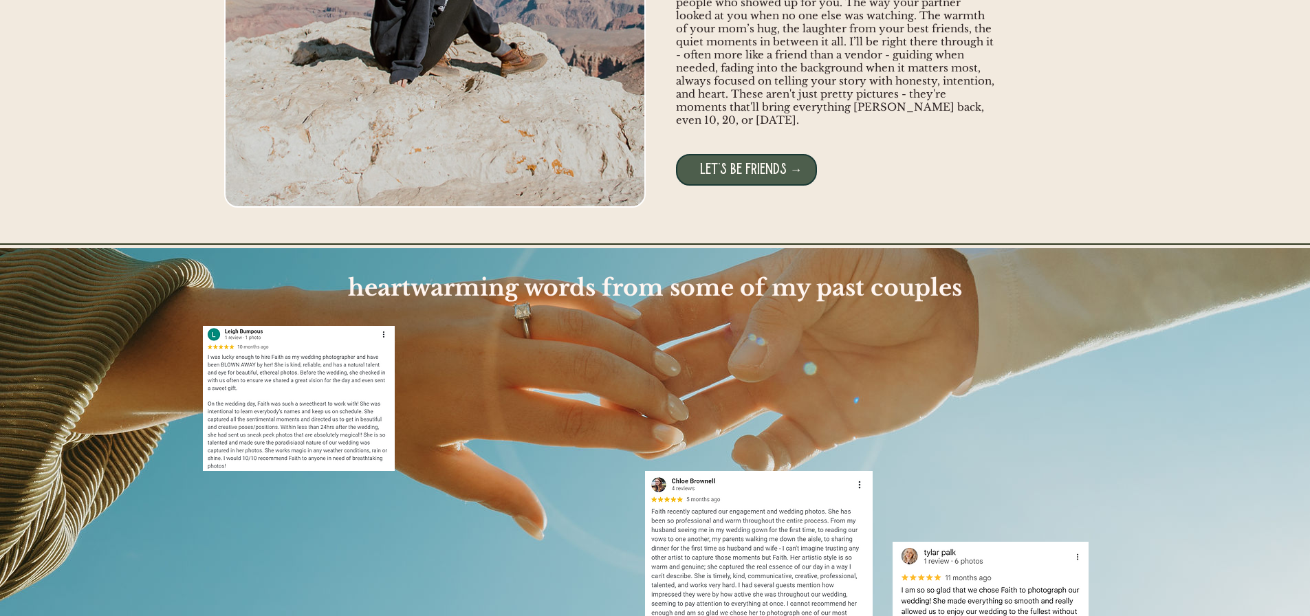
scroll to position [0, 0]
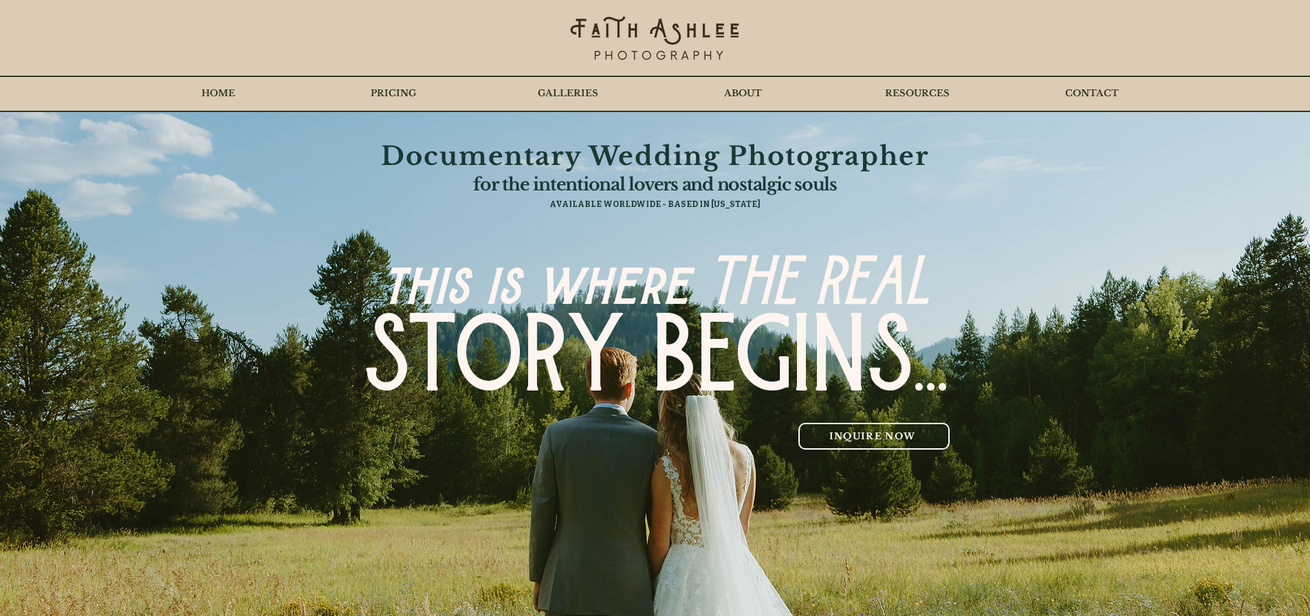
drag, startPoint x: 927, startPoint y: 530, endPoint x: 853, endPoint y: 134, distance: 402.9
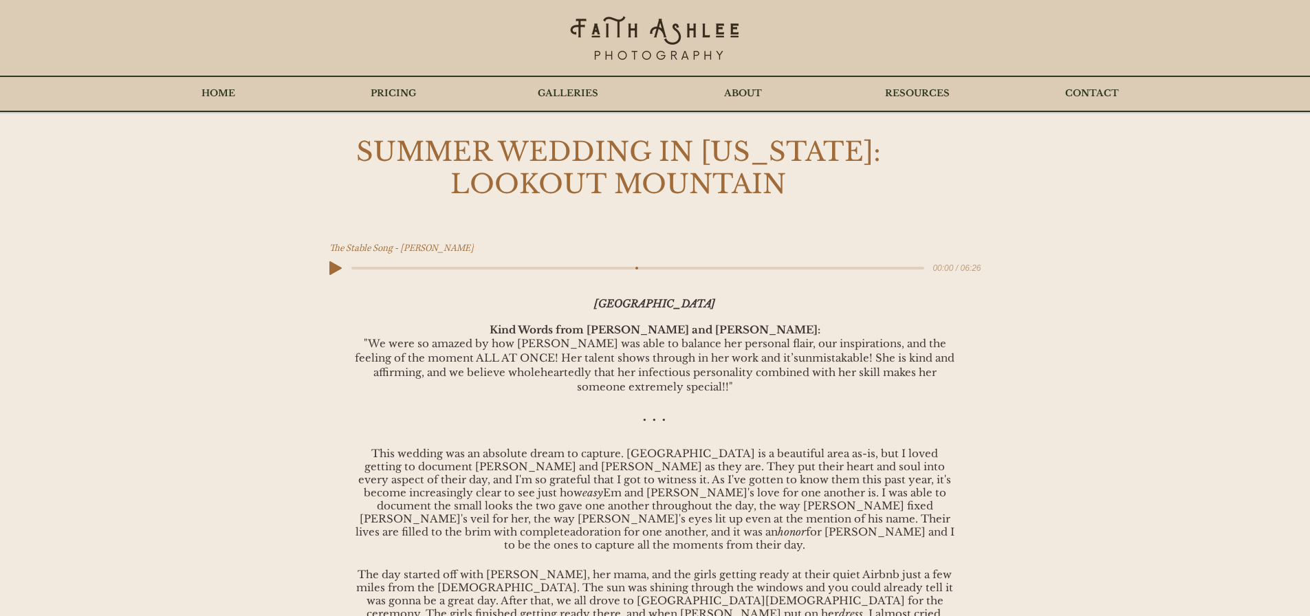
drag, startPoint x: 721, startPoint y: 414, endPoint x: 666, endPoint y: 217, distance: 205.1
click at [587, 96] on p "GALLERIES" at bounding box center [568, 93] width 74 height 34
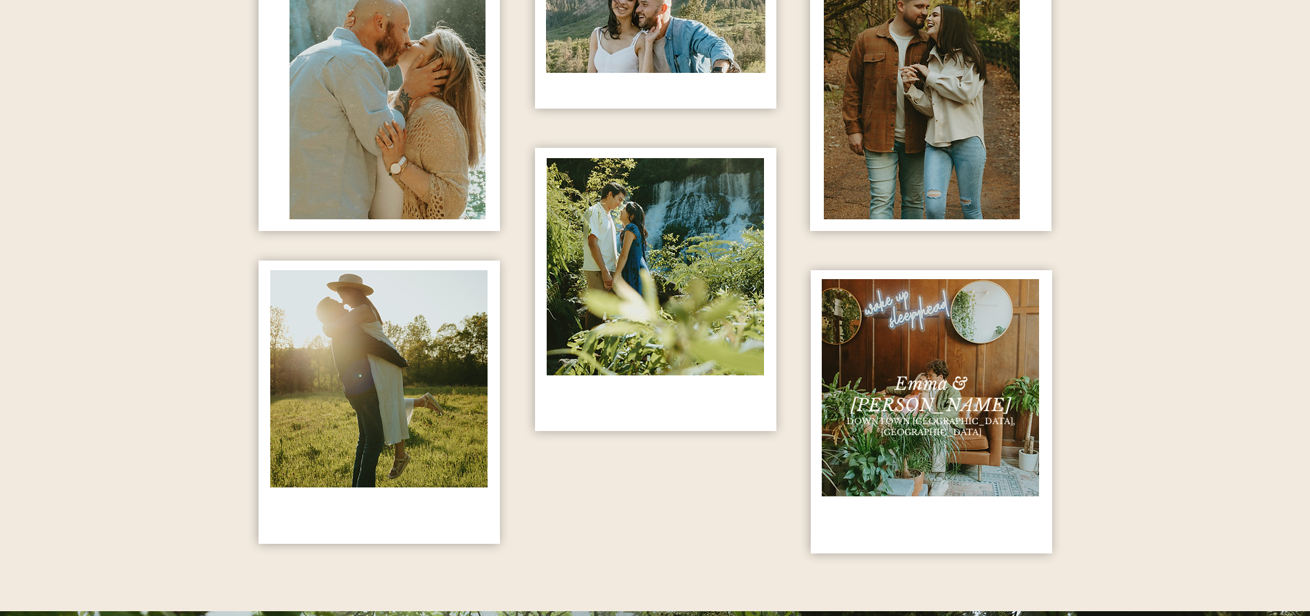
scroll to position [1513, 0]
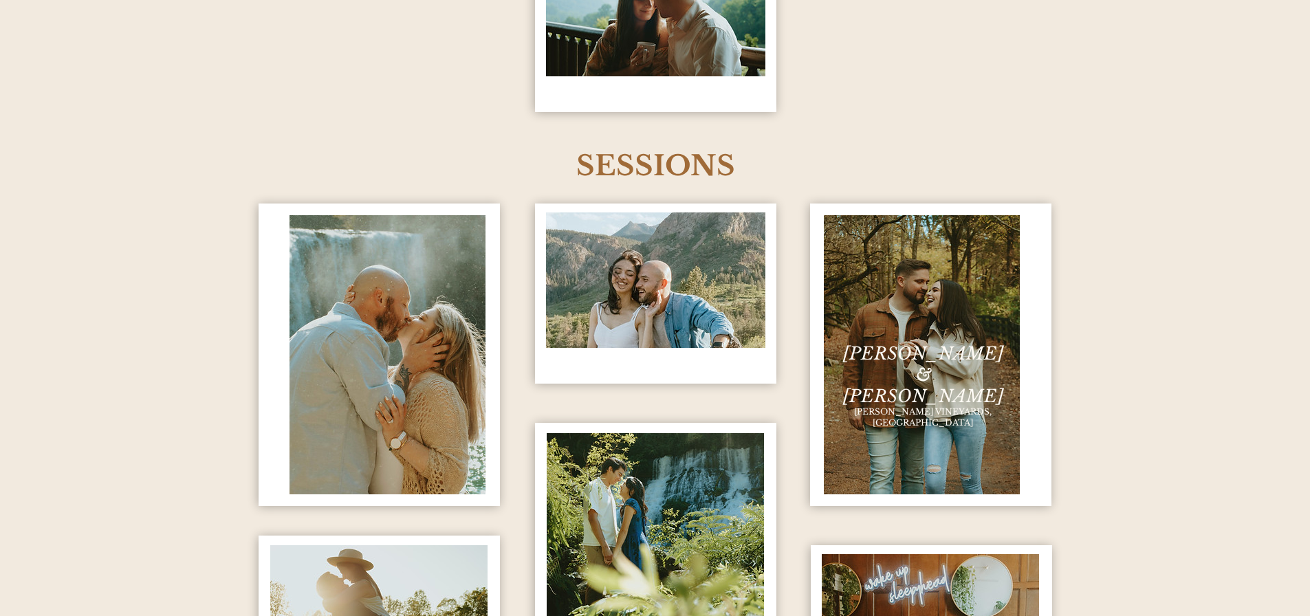
click at [951, 323] on img "content changes on hover" at bounding box center [922, 354] width 196 height 279
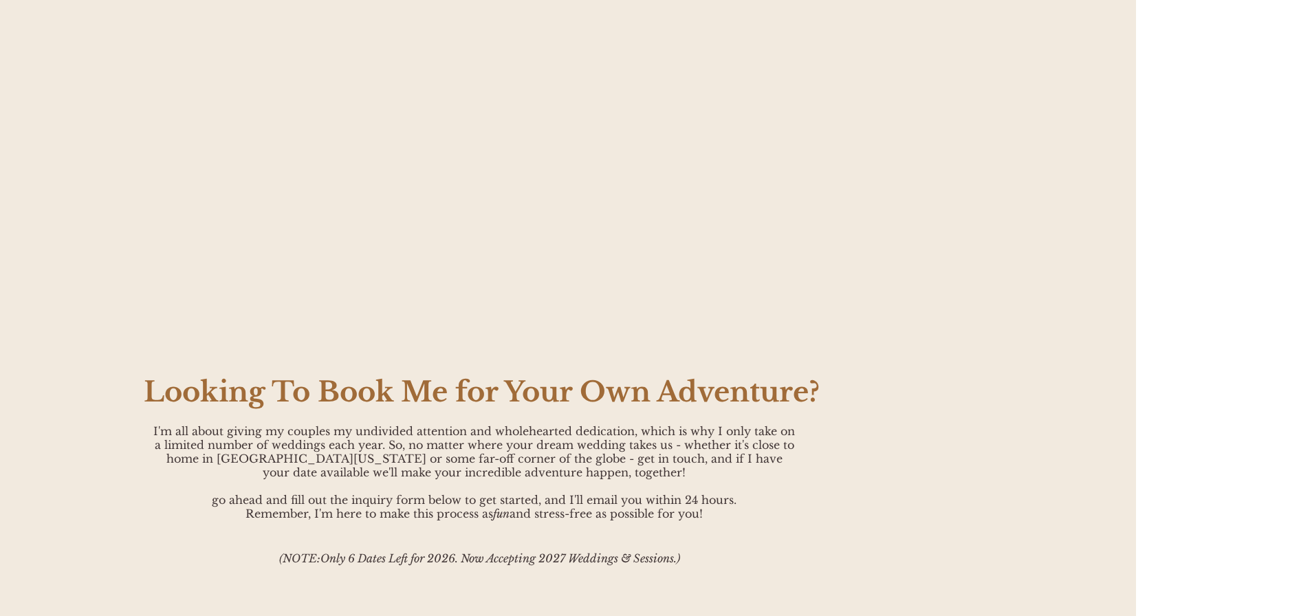
scroll to position [21550, 174]
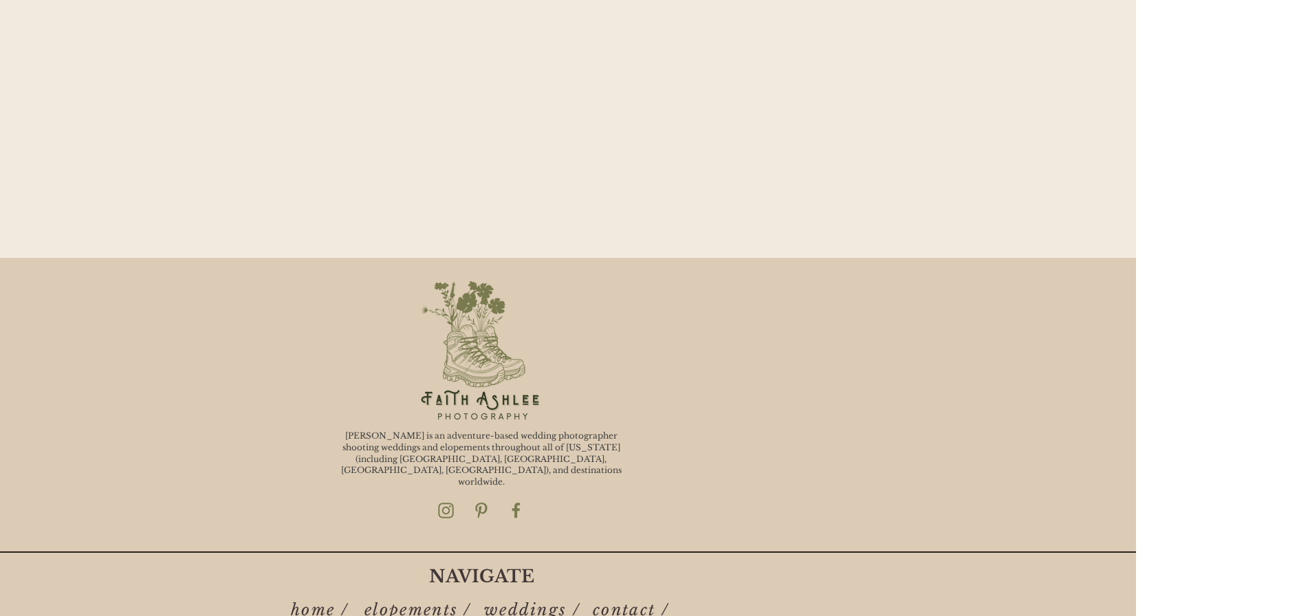
drag, startPoint x: 1143, startPoint y: 199, endPoint x: 1158, endPoint y: 574, distance: 375.1
click at [437, 406] on div "Faith Velkovski is an adventure-based wedding photographer shooting weddings an…" at bounding box center [481, 488] width 1310 height 461
click at [443, 502] on img "Faith Ashlee Photo Instagram" at bounding box center [445, 510] width 17 height 17
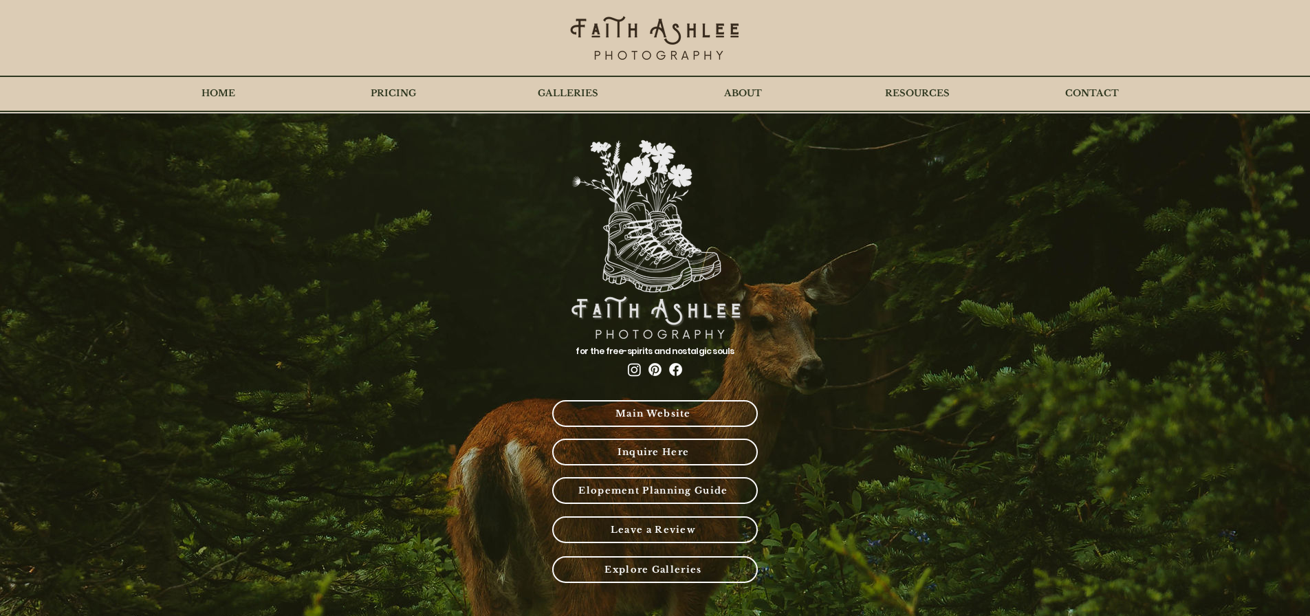
click at [673, 406] on span "Main Website" at bounding box center [655, 414] width 203 height 24
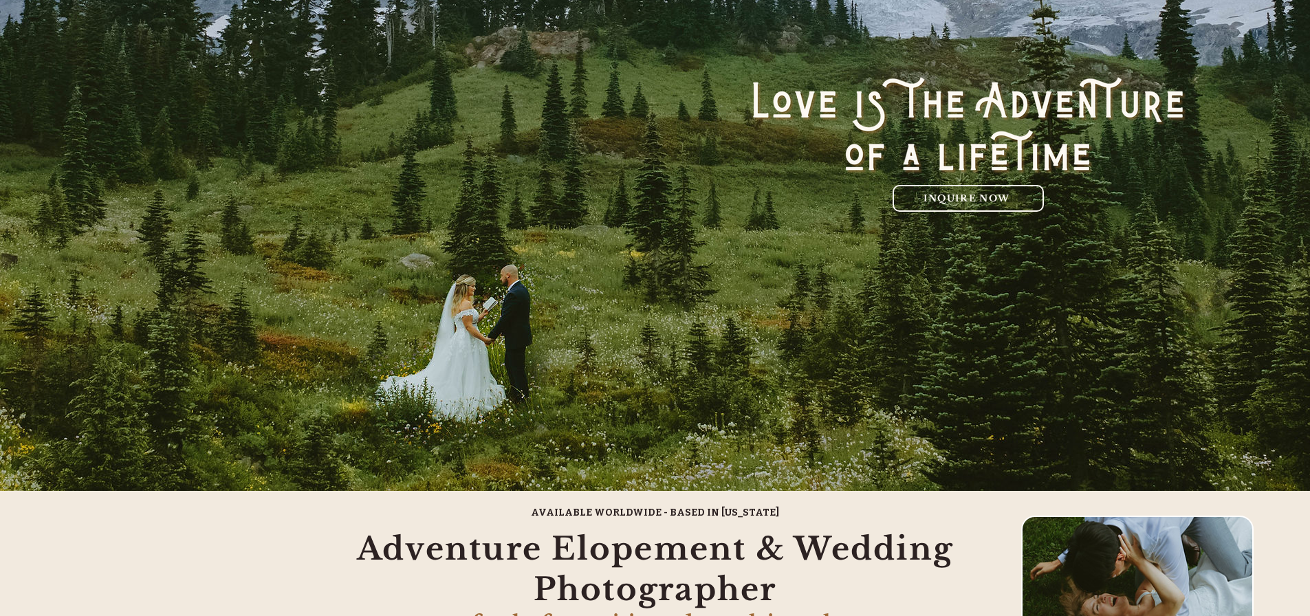
drag, startPoint x: 671, startPoint y: 406, endPoint x: 672, endPoint y: 131, distance: 275.1
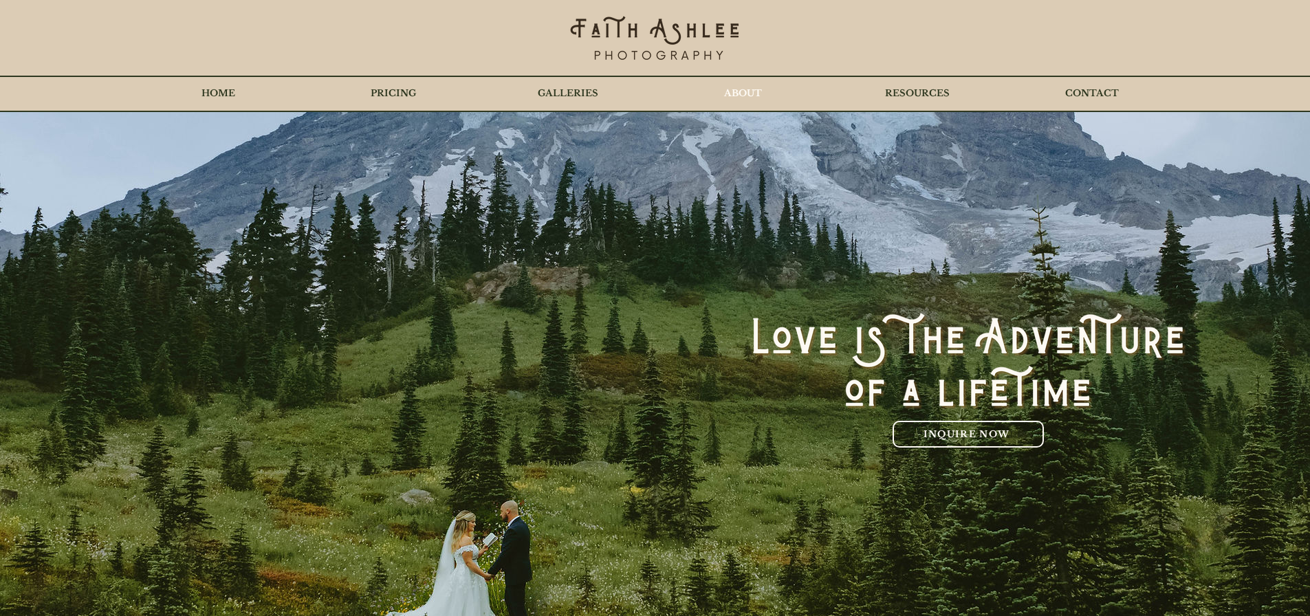
click at [730, 91] on p "ABOUT" at bounding box center [743, 93] width 52 height 34
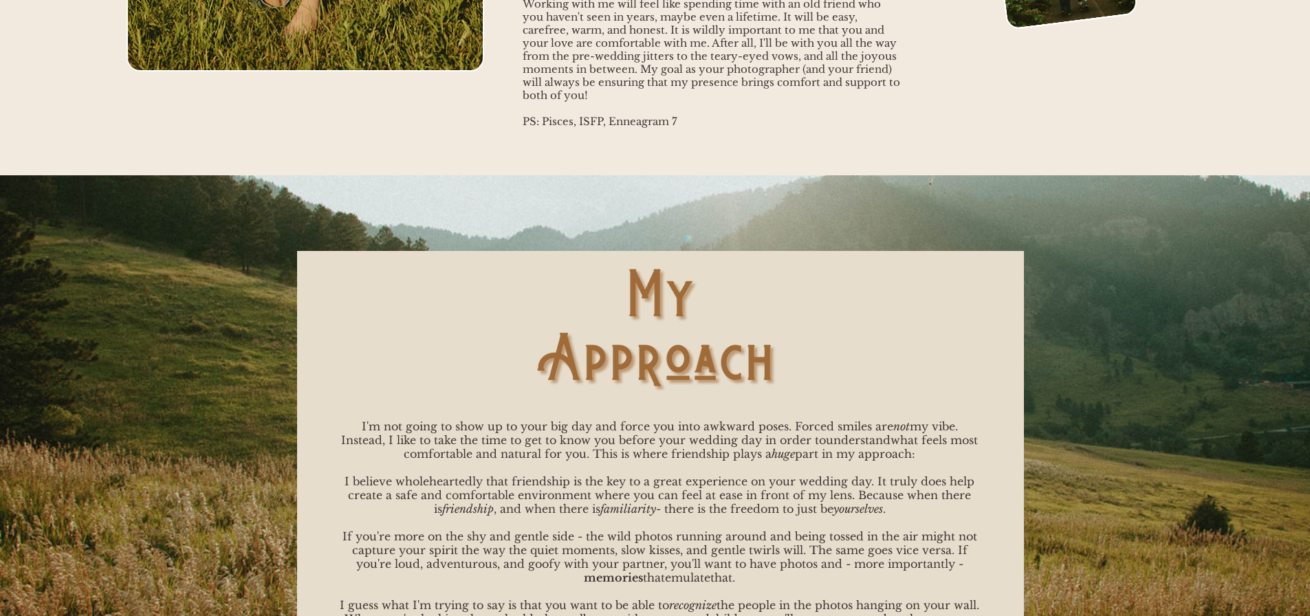
scroll to position [481, 0]
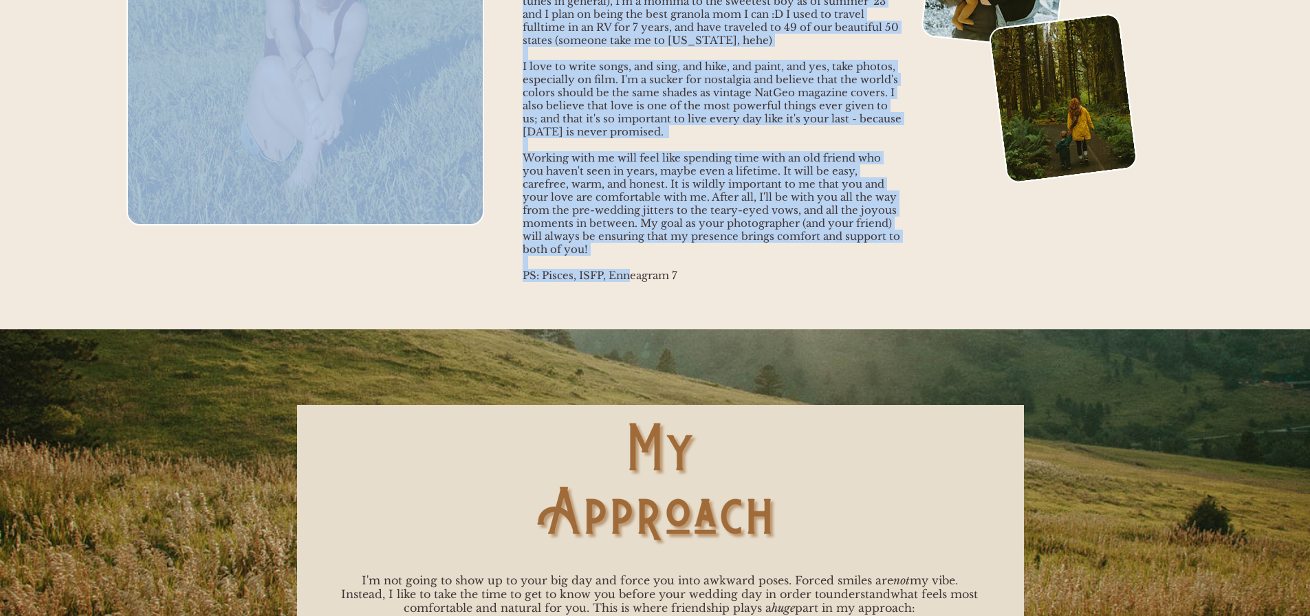
drag, startPoint x: 647, startPoint y: 282, endPoint x: 693, endPoint y: 285, distance: 46.2
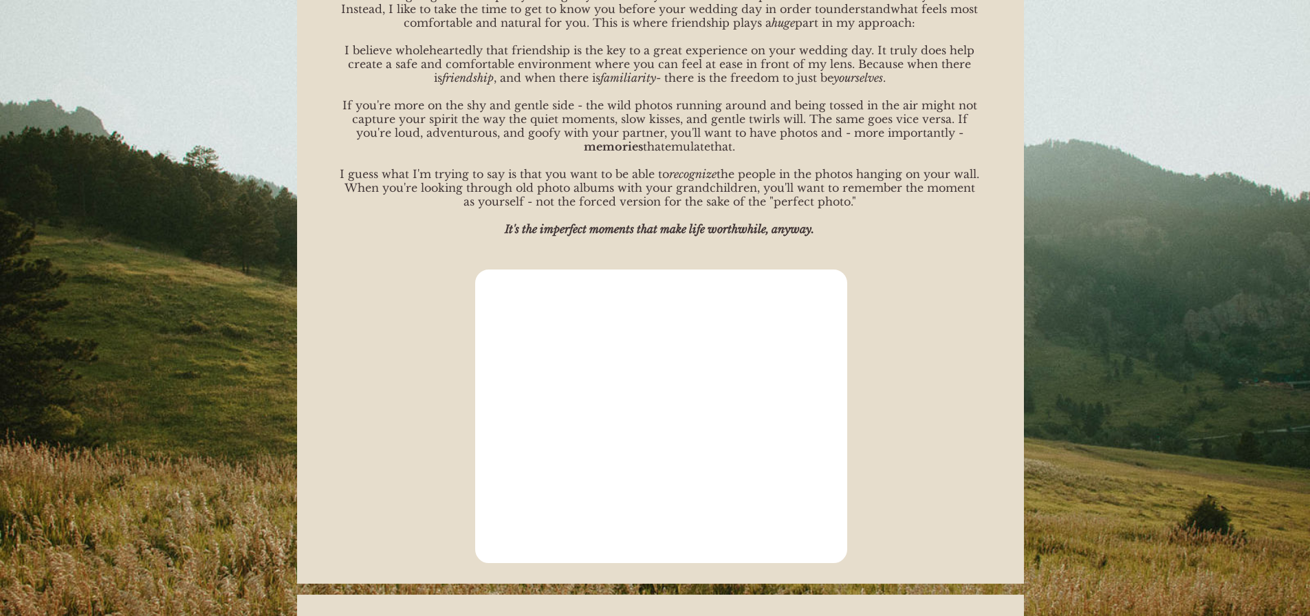
scroll to position [0, 0]
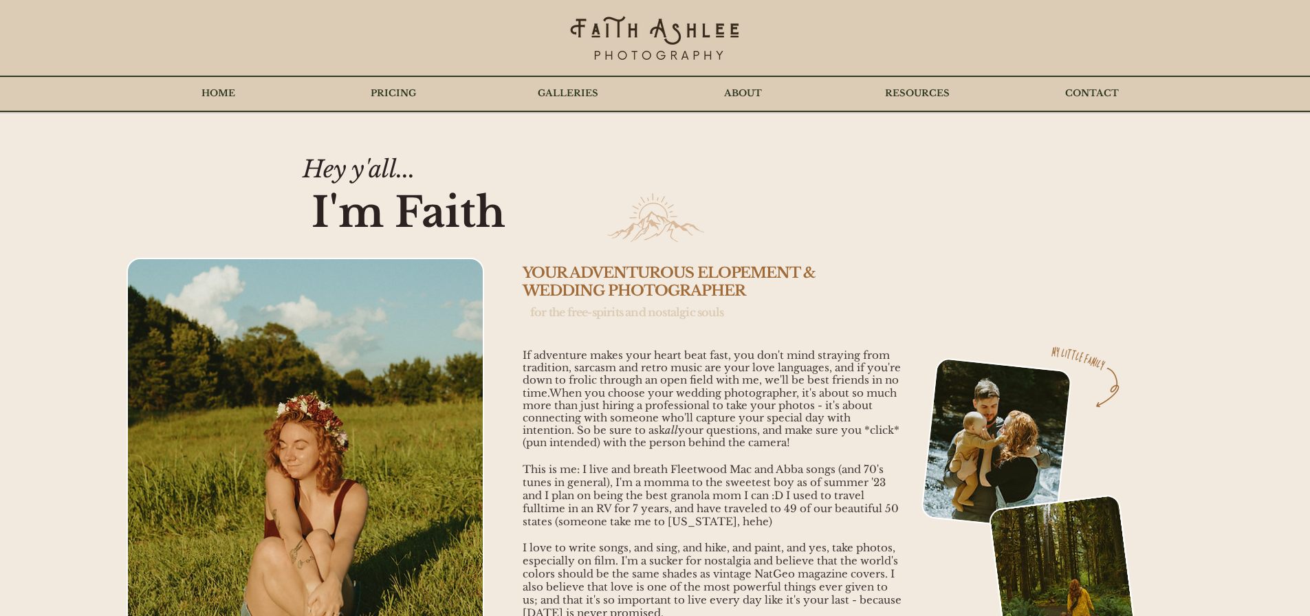
drag, startPoint x: 882, startPoint y: 448, endPoint x: 739, endPoint y: -35, distance: 503.5
